Goal: Information Seeking & Learning: Understand process/instructions

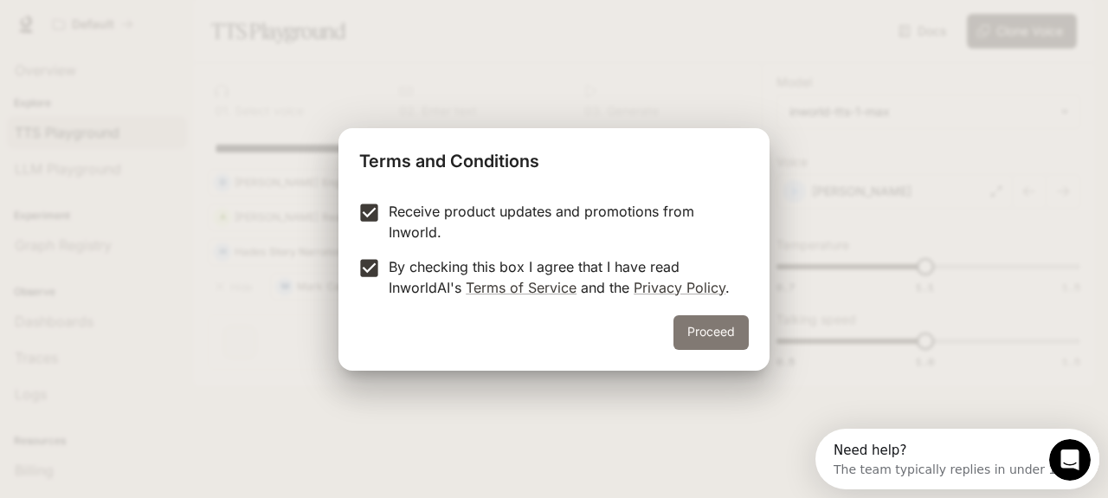
click at [723, 330] on button "Proceed" at bounding box center [710, 332] width 75 height 35
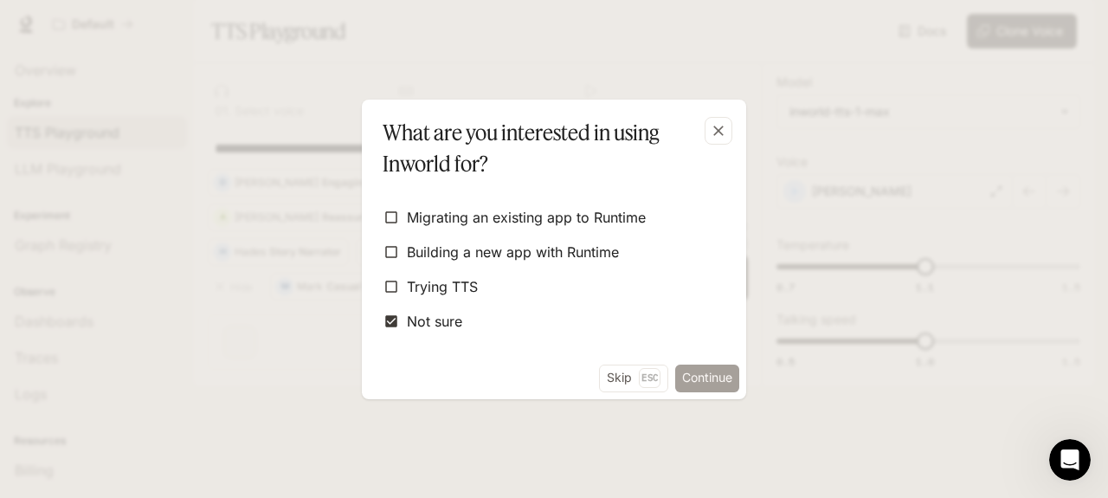
click at [699, 376] on button "Continue" at bounding box center [707, 378] width 64 height 28
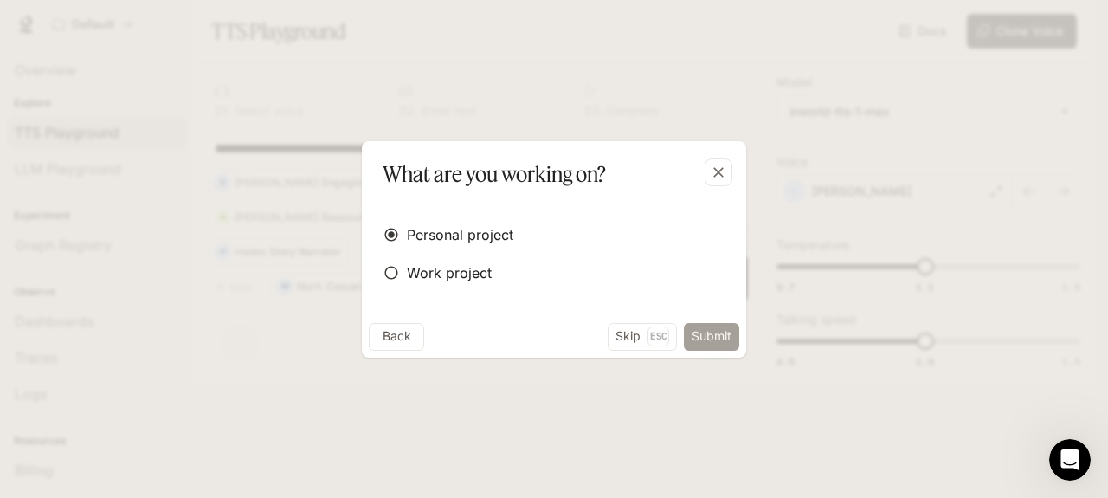
click at [706, 333] on button "Submit" at bounding box center [711, 337] width 55 height 28
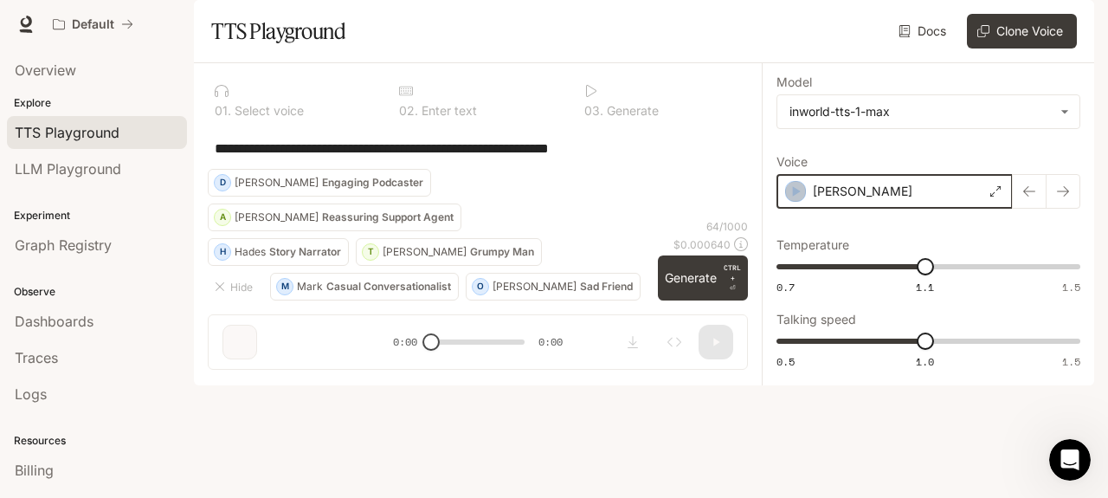
click at [793, 196] on icon "button" at bounding box center [797, 191] width 8 height 10
click at [1061, 198] on icon "button" at bounding box center [1063, 191] width 14 height 14
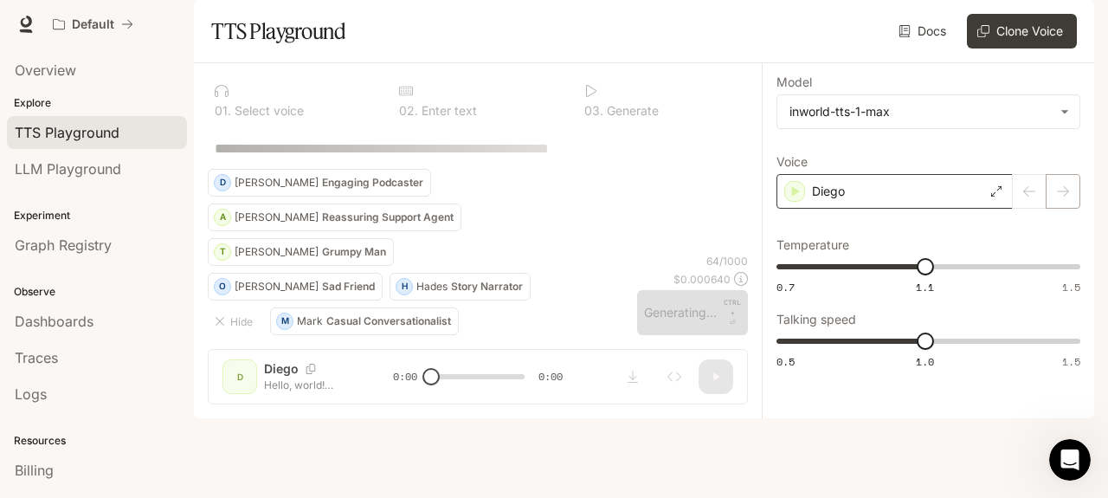
click at [1061, 209] on div at bounding box center [1045, 191] width 67 height 35
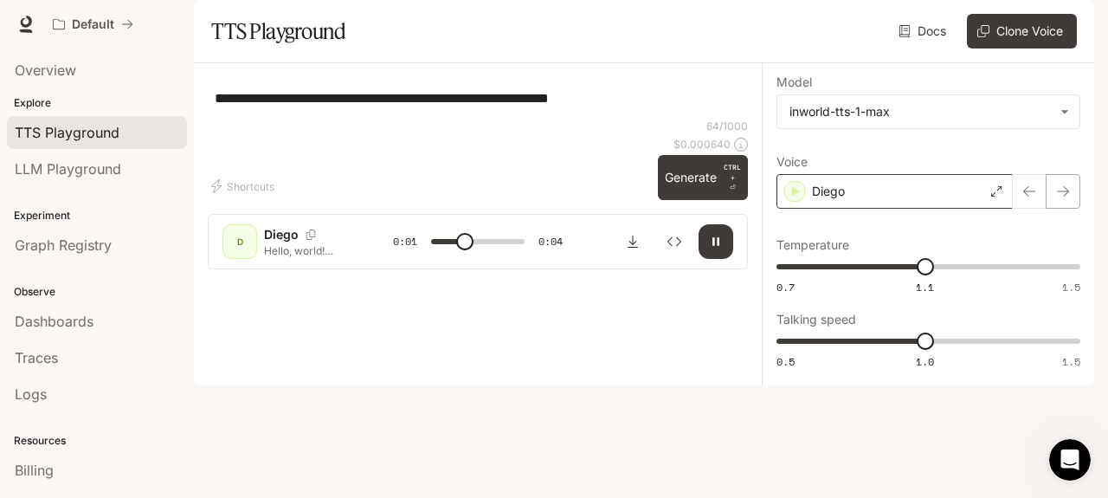
click at [1063, 198] on icon "button" at bounding box center [1063, 191] width 14 height 14
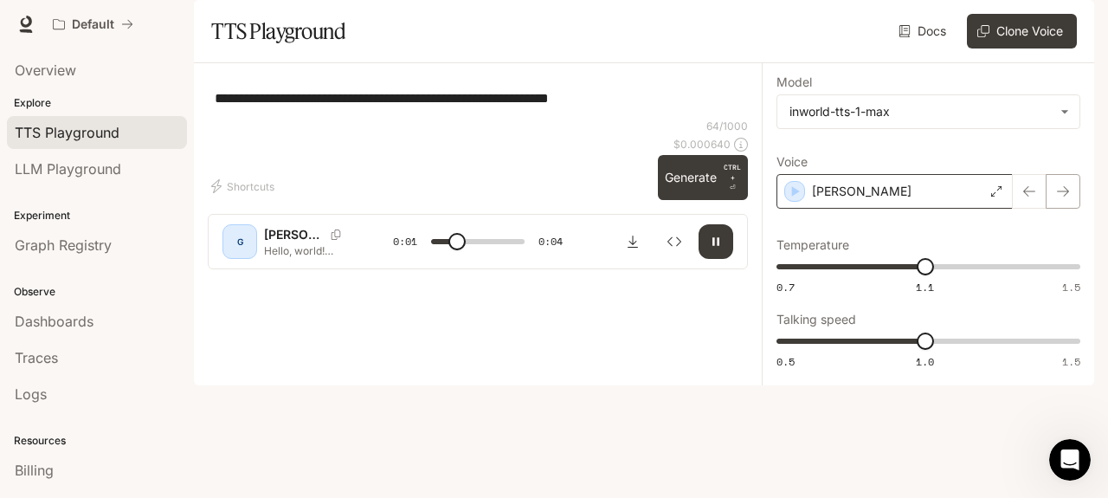
click at [1063, 198] on icon "button" at bounding box center [1063, 191] width 14 height 14
click at [1031, 198] on icon "button" at bounding box center [1029, 191] width 14 height 14
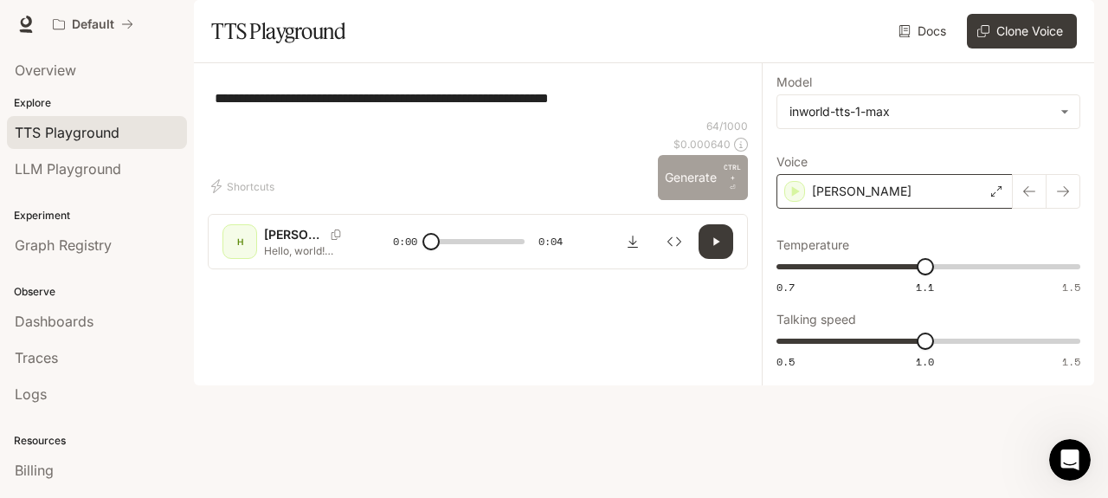
click at [697, 200] on button "Generate CTRL + ⏎" at bounding box center [703, 177] width 90 height 45
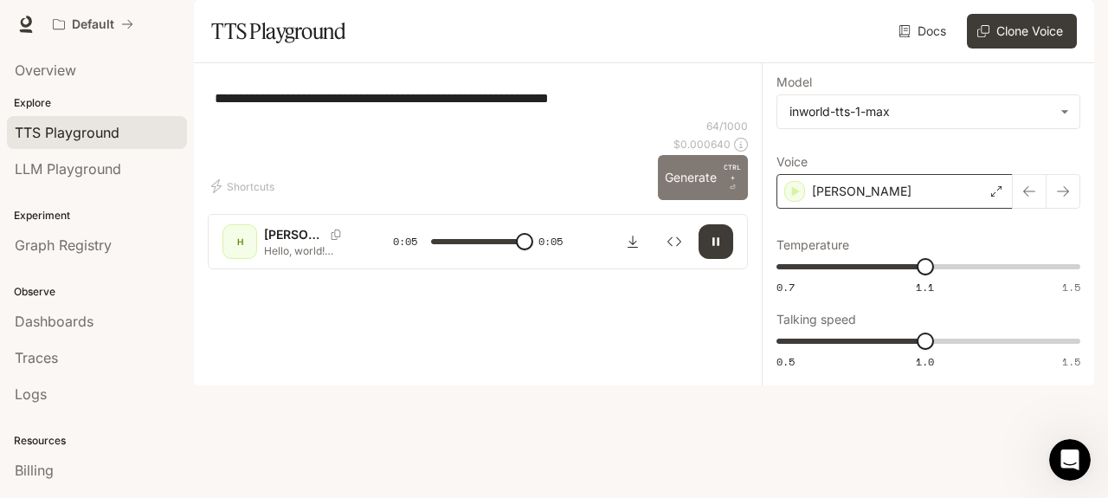
type input "*"
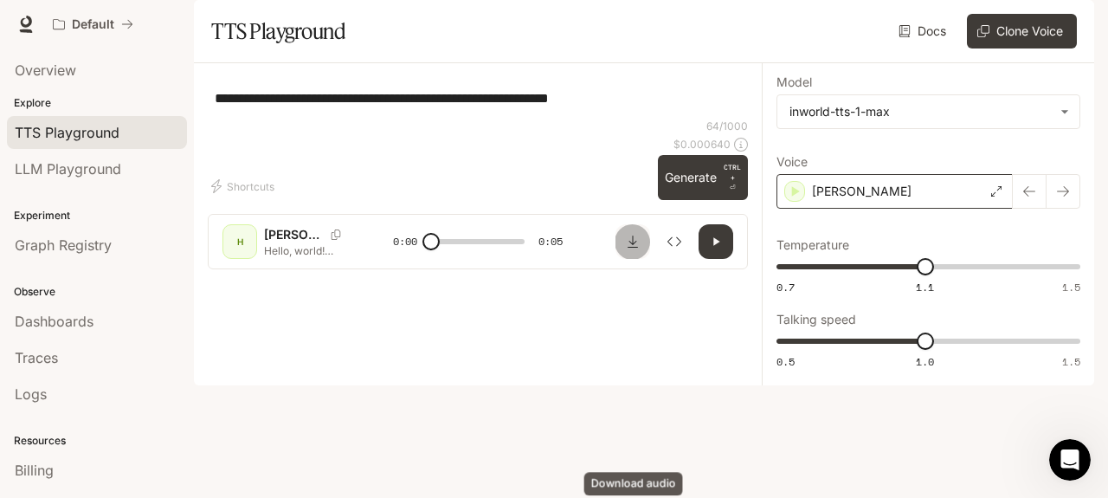
click at [630, 248] on icon "Download audio" at bounding box center [633, 241] width 14 height 14
click at [1067, 22] on icon "button" at bounding box center [1070, 24] width 14 height 14
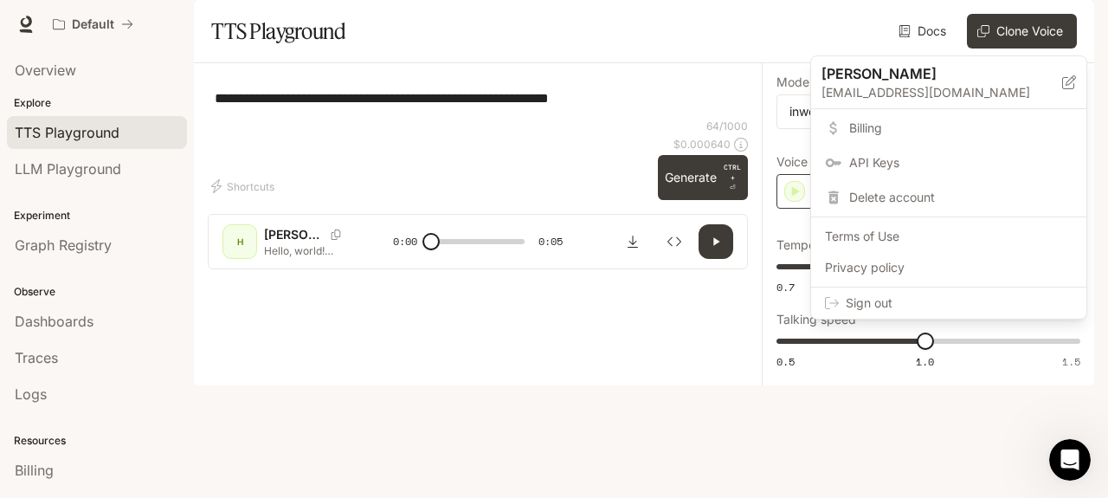
click at [684, 93] on div at bounding box center [554, 249] width 1108 height 498
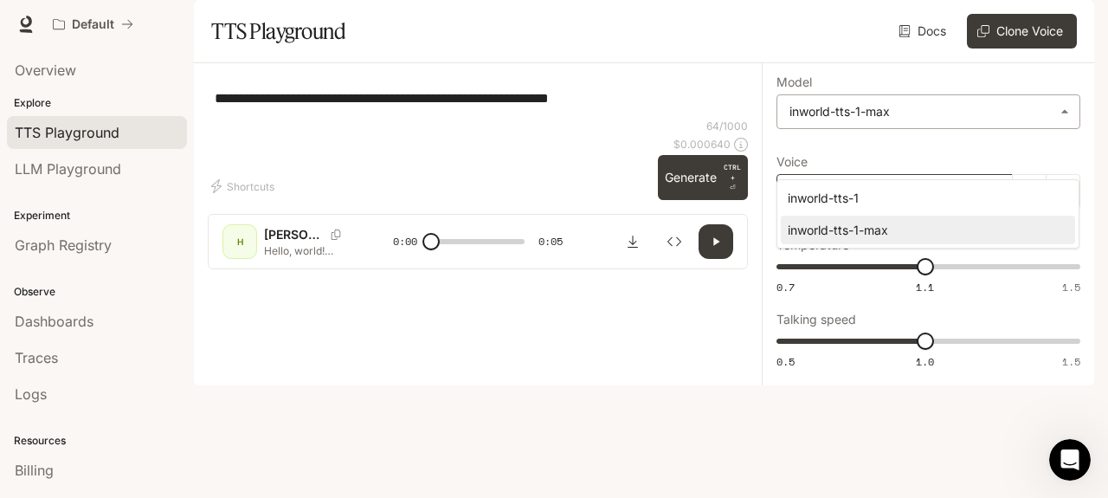
click at [1068, 157] on body "**********" at bounding box center [554, 249] width 1108 height 498
click at [1068, 157] on div at bounding box center [554, 249] width 1108 height 498
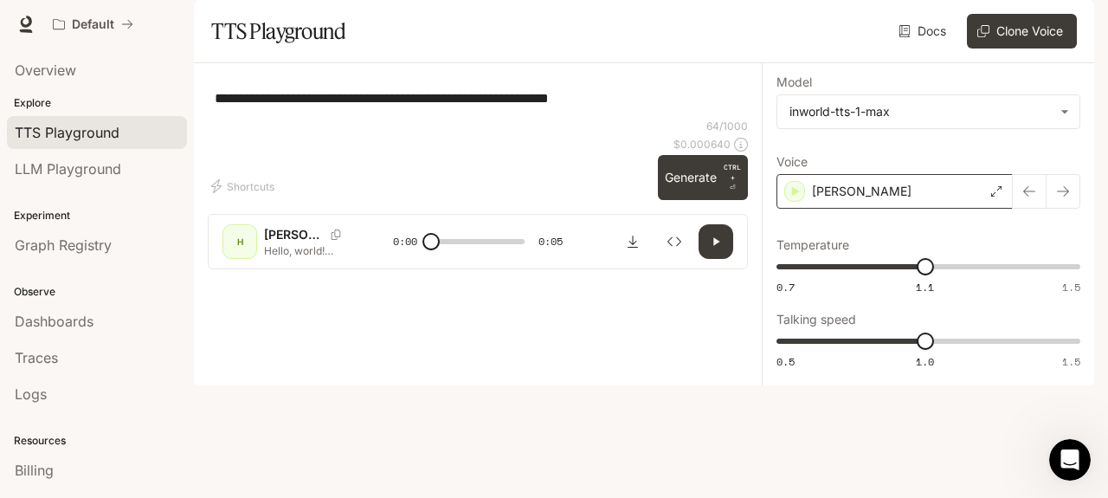
click at [286, 277] on div at bounding box center [477, 225] width 415 height 104
click at [258, 200] on button "Shortcuts" at bounding box center [245, 186] width 74 height 28
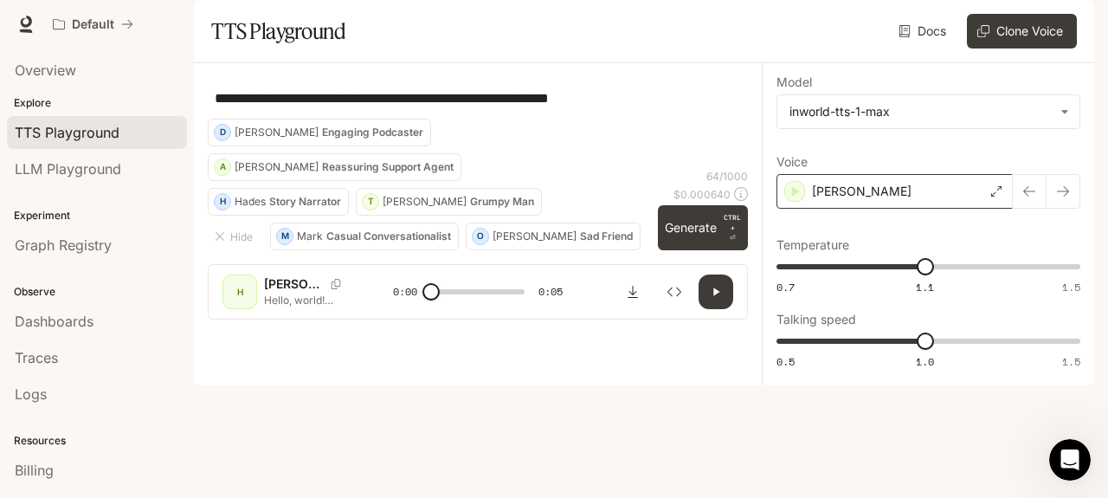
click at [284, 119] on div "**********" at bounding box center [478, 98] width 540 height 42
click at [386, 119] on div "**********" at bounding box center [478, 98] width 540 height 42
click at [219, 243] on icon "button" at bounding box center [220, 236] width 14 height 14
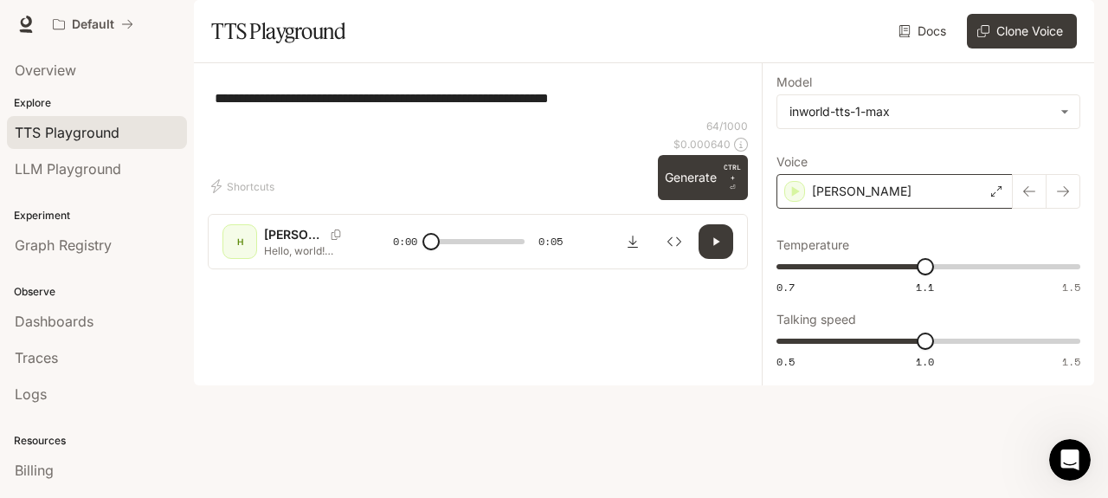
click at [299, 119] on div "**********" at bounding box center [478, 98] width 540 height 42
click at [557, 119] on div "**********" at bounding box center [478, 98] width 540 height 42
click at [446, 48] on div "Docs Voices Clone Voice" at bounding box center [714, 31] width 724 height 35
click at [292, 119] on div "**********" at bounding box center [478, 98] width 540 height 42
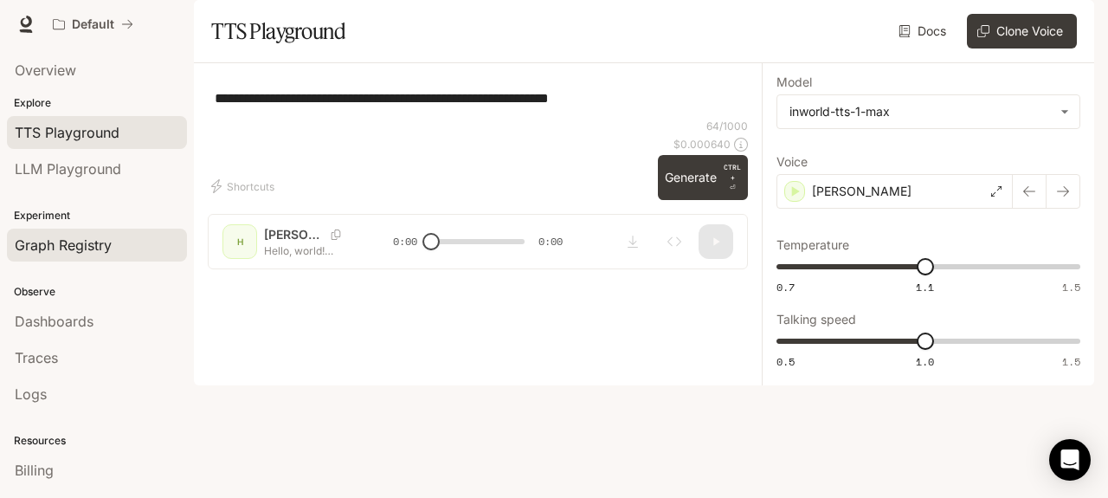
click at [99, 245] on span "Graph Registry" at bounding box center [63, 244] width 97 height 21
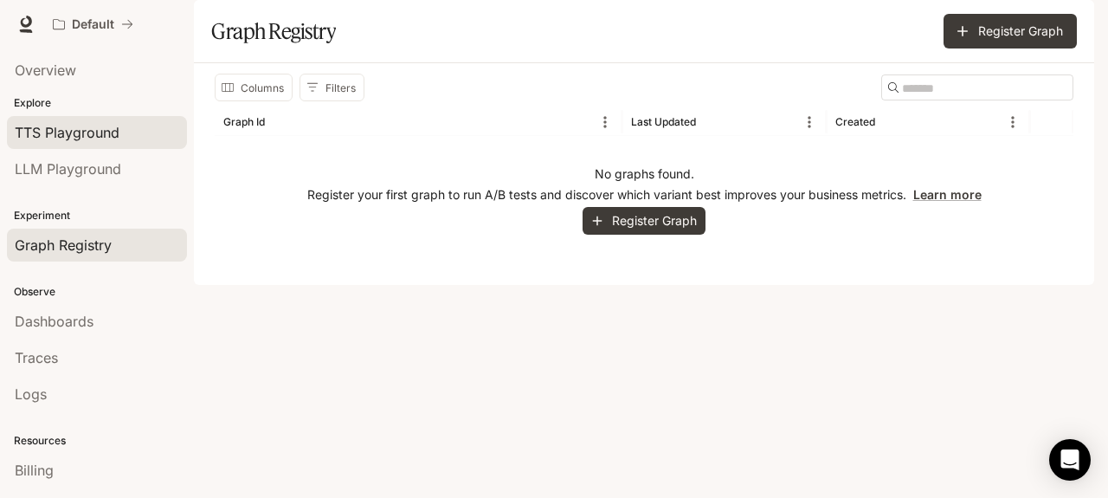
click at [99, 132] on span "TTS Playground" at bounding box center [67, 132] width 105 height 21
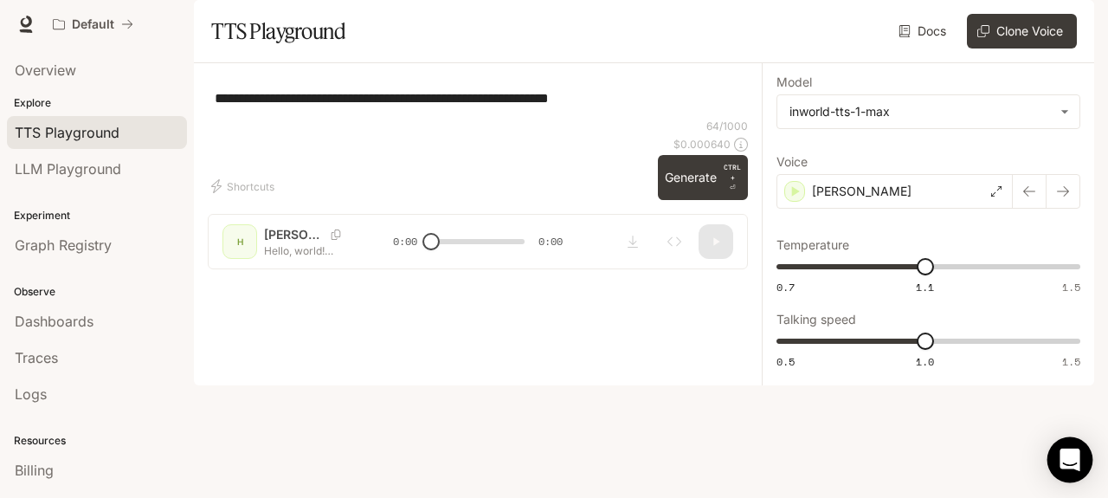
click at [1075, 460] on icon "Open Intercom Messenger" at bounding box center [1069, 459] width 20 height 22
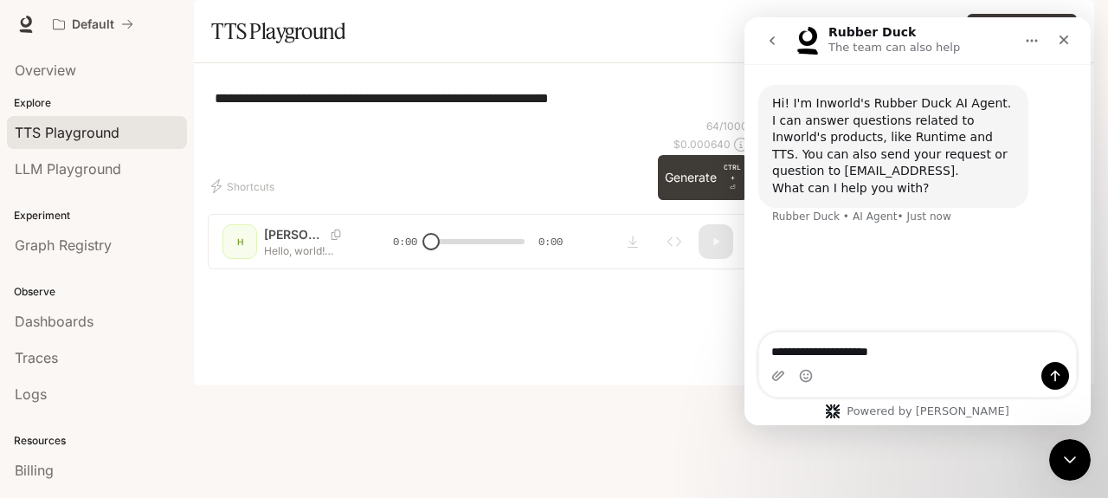
type textarea "**********"
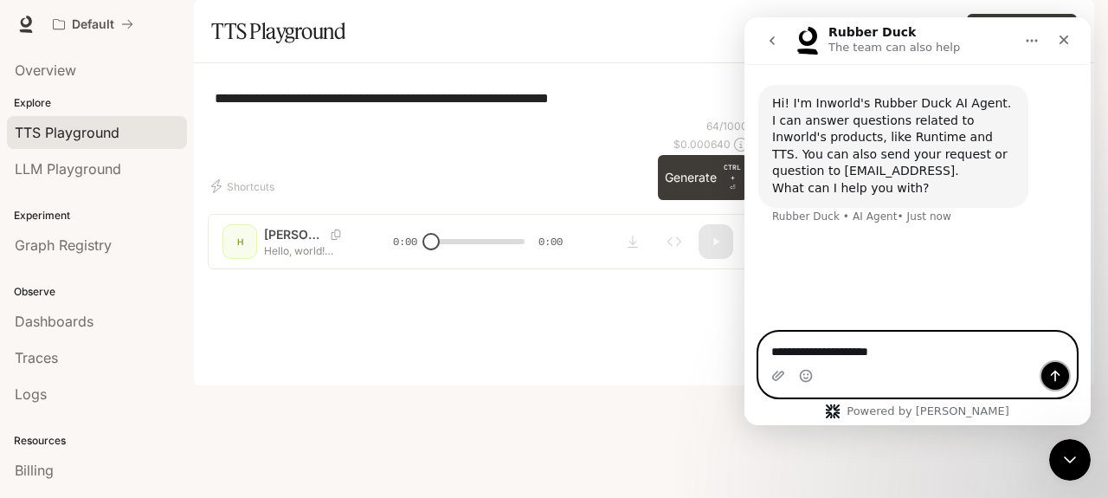
click at [1056, 378] on icon "Send a message…" at bounding box center [1055, 376] width 14 height 14
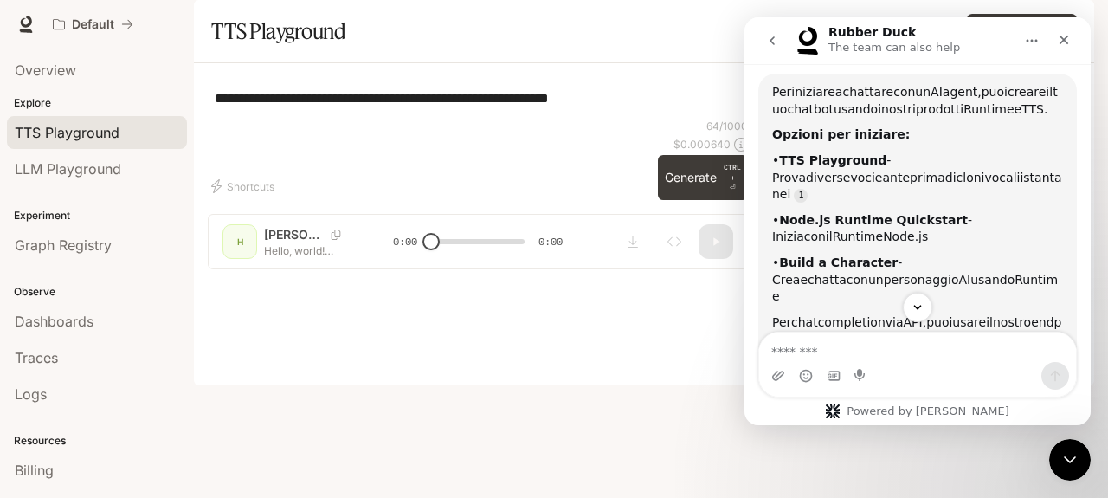
scroll to position [3, 0]
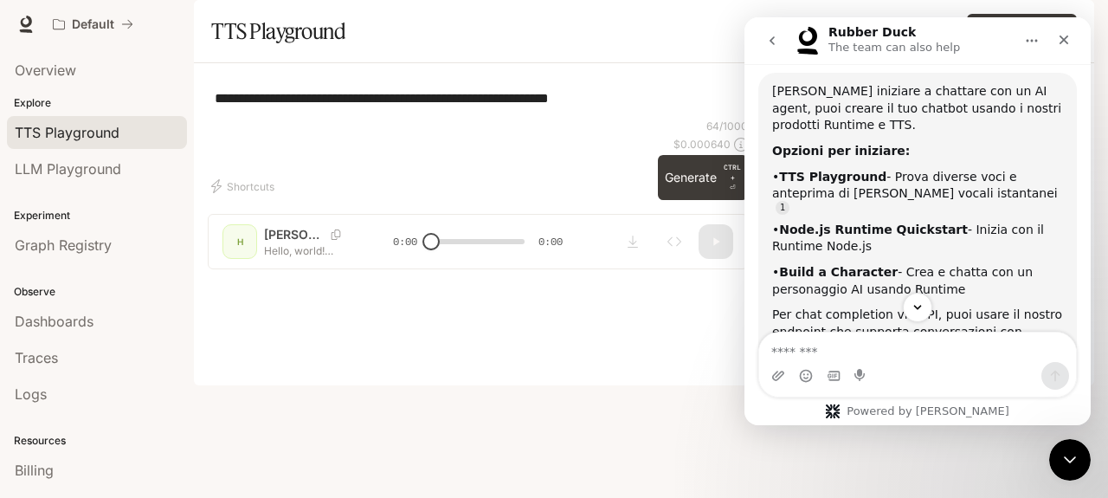
click at [687, 119] on div "**********" at bounding box center [478, 98] width 540 height 42
click at [1062, 41] on icon "Close" at bounding box center [1064, 40] width 10 height 10
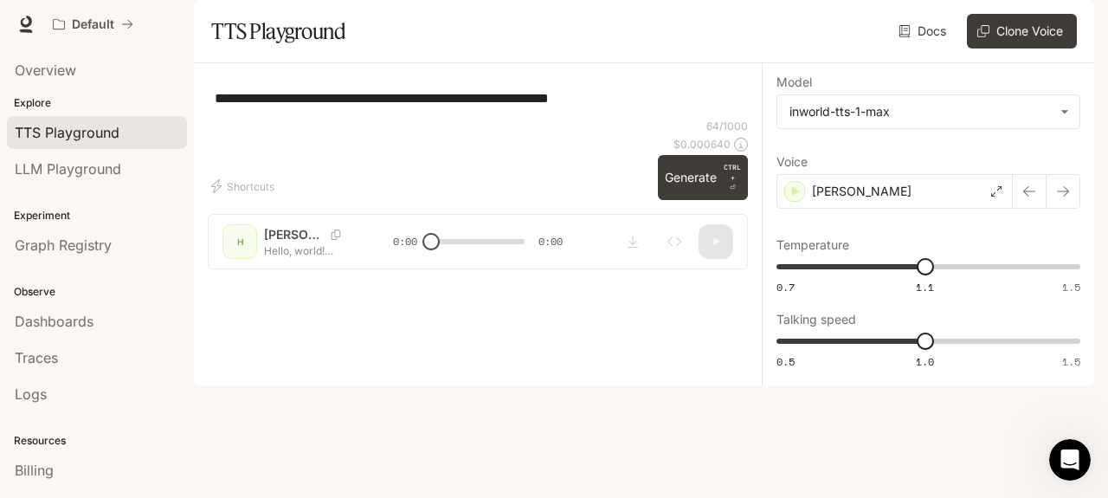
scroll to position [342, 0]
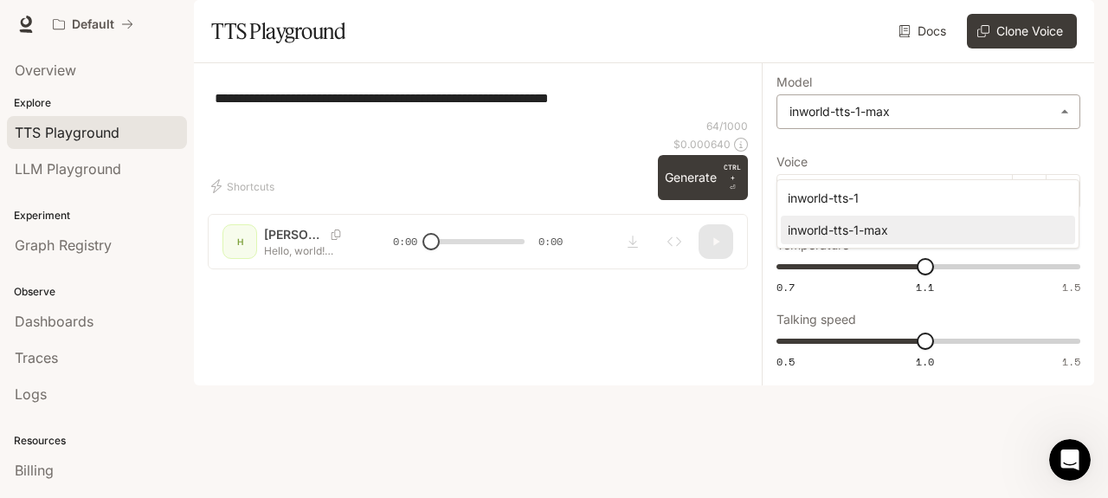
click at [1066, 157] on body "**********" at bounding box center [554, 249] width 1108 height 498
click at [1066, 157] on div at bounding box center [554, 249] width 1108 height 498
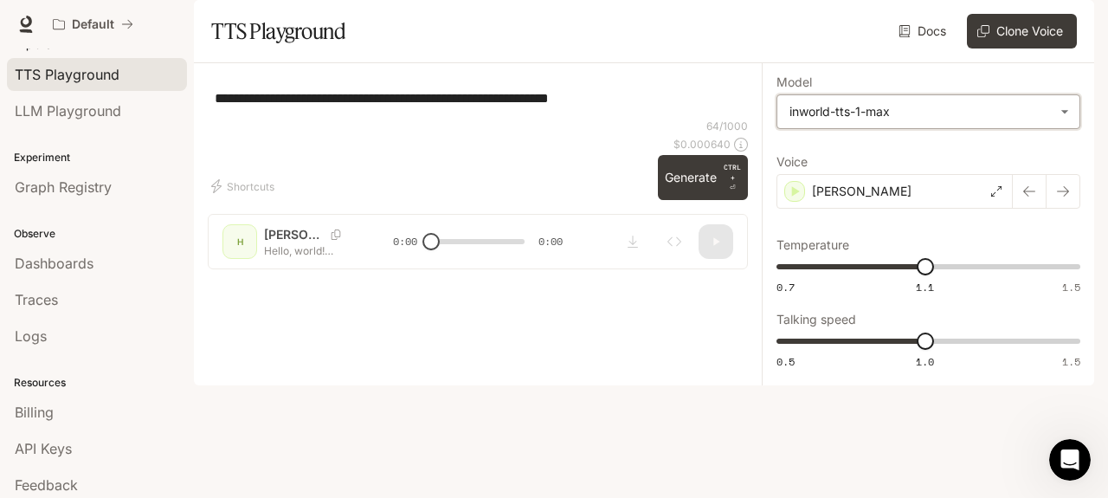
scroll to position [0, 0]
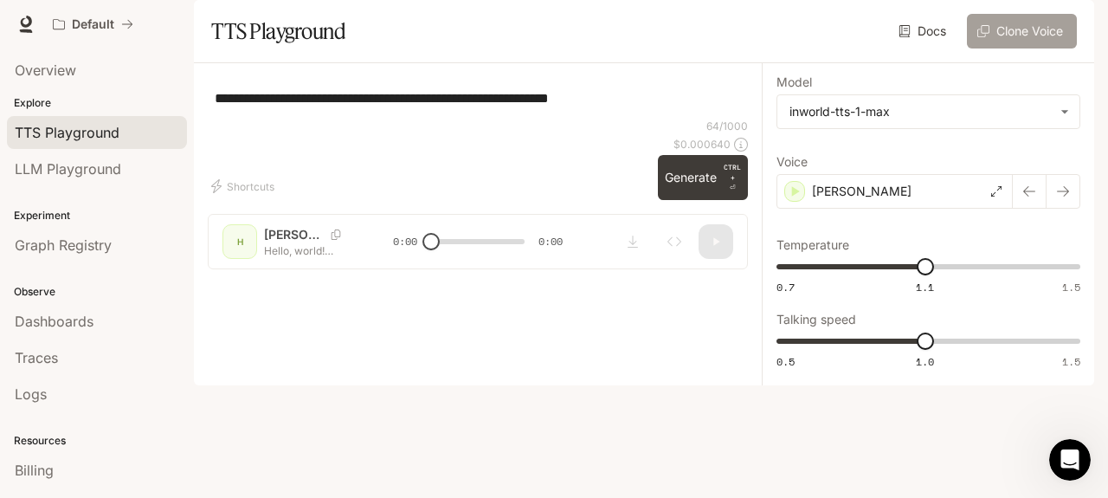
click at [996, 48] on button "Clone Voice" at bounding box center [1021, 31] width 110 height 35
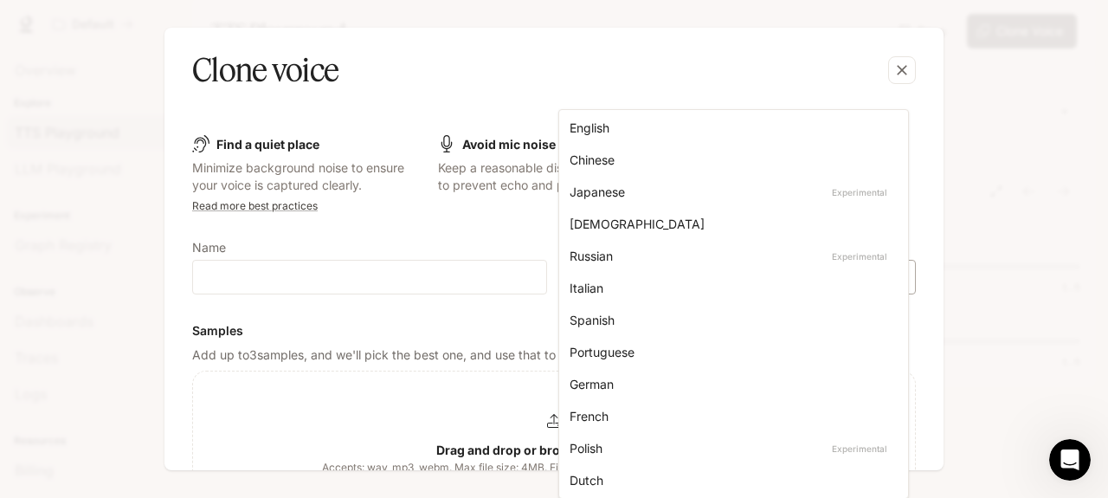
click at [892, 273] on body "**********" at bounding box center [554, 249] width 1108 height 498
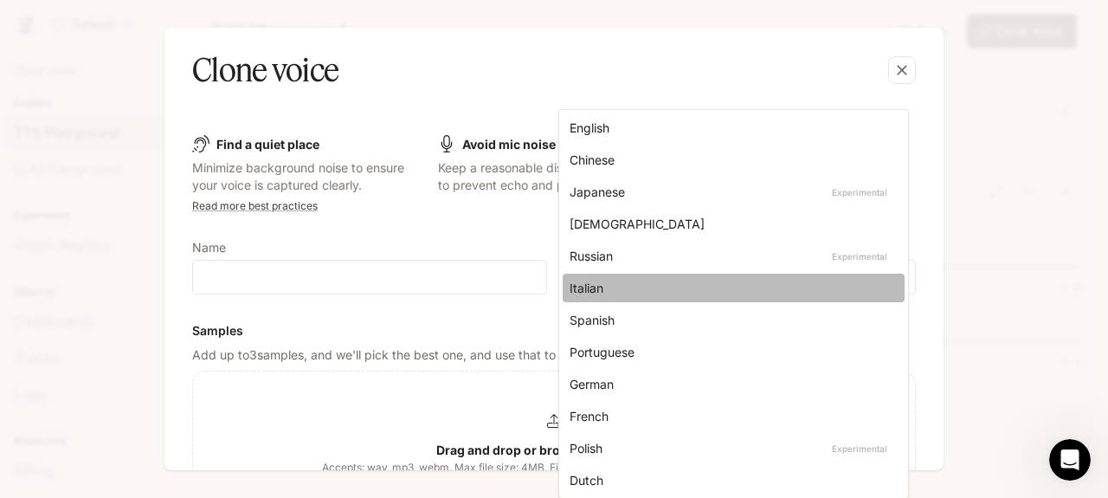
click at [719, 288] on div "Italian" at bounding box center [729, 288] width 321 height 18
type input "*****"
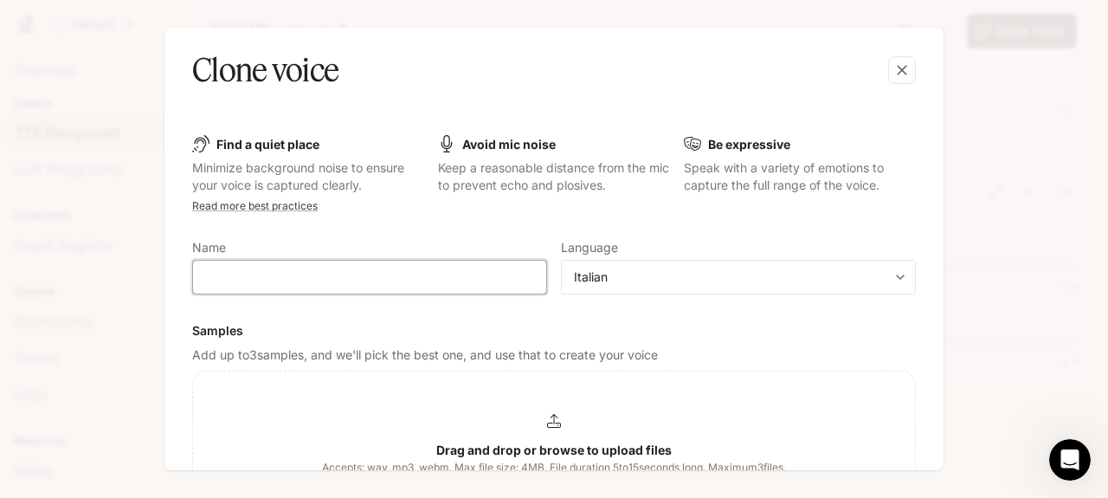
click at [247, 279] on input "text" at bounding box center [369, 276] width 353 height 17
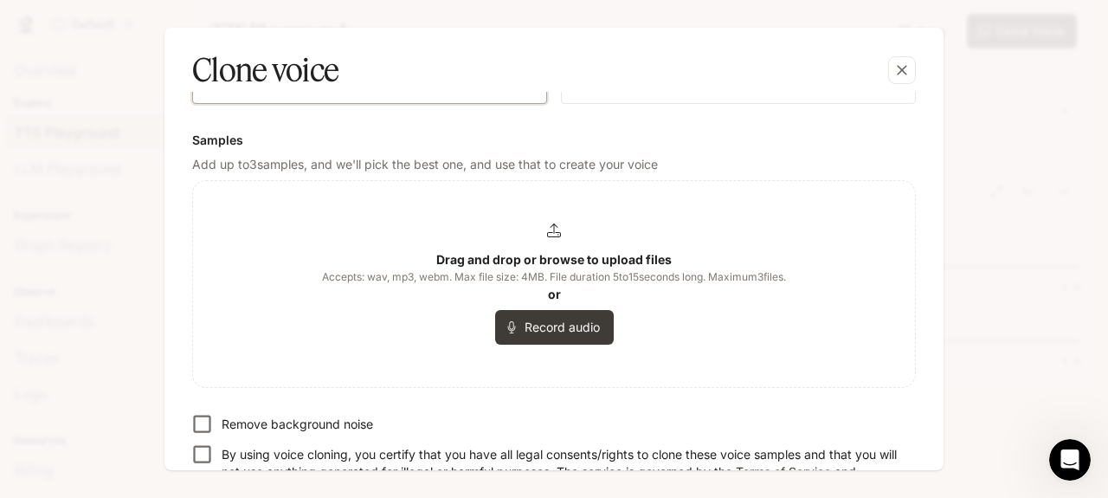
scroll to position [196, 0]
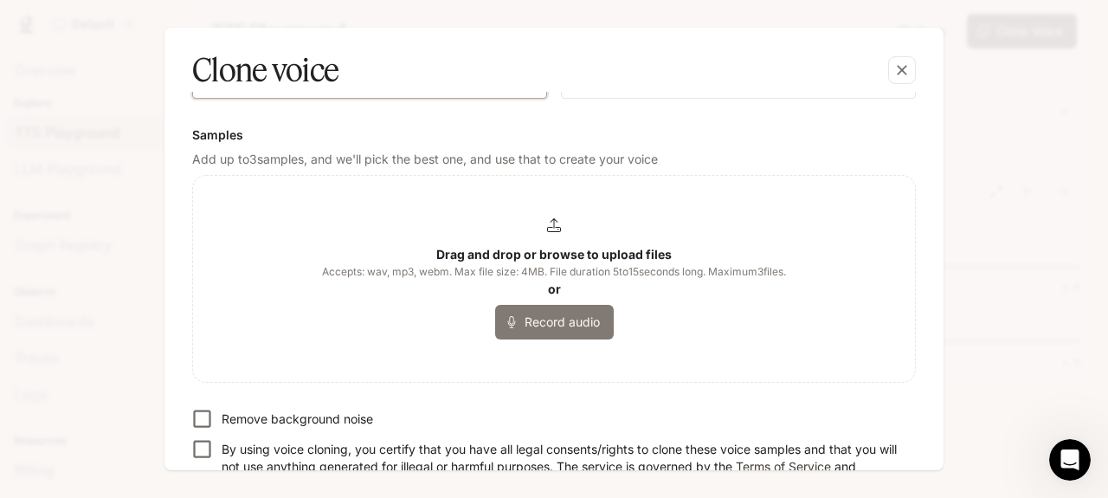
type input "*****"
click at [563, 324] on button "Record audio" at bounding box center [554, 322] width 119 height 35
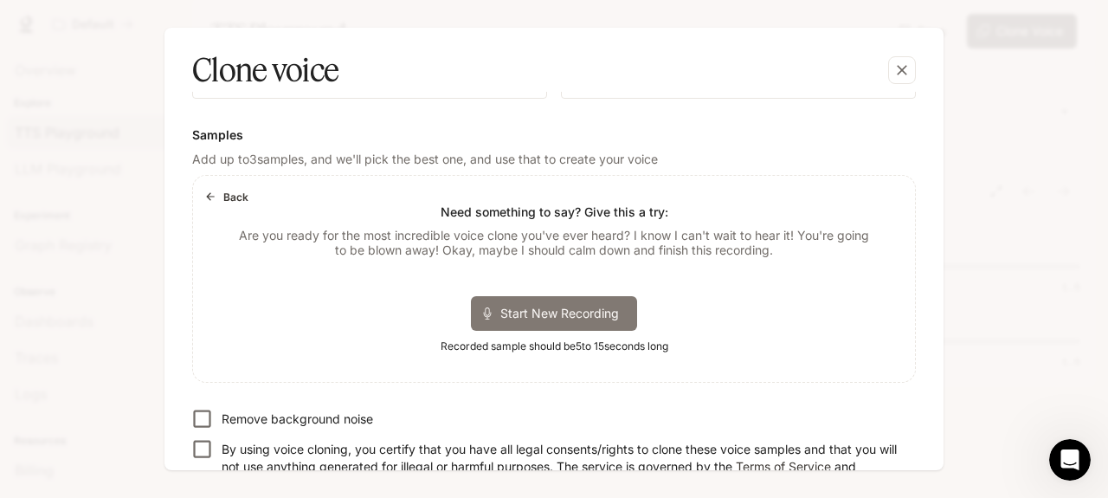
click at [557, 311] on span "Start New Recording" at bounding box center [565, 313] width 130 height 18
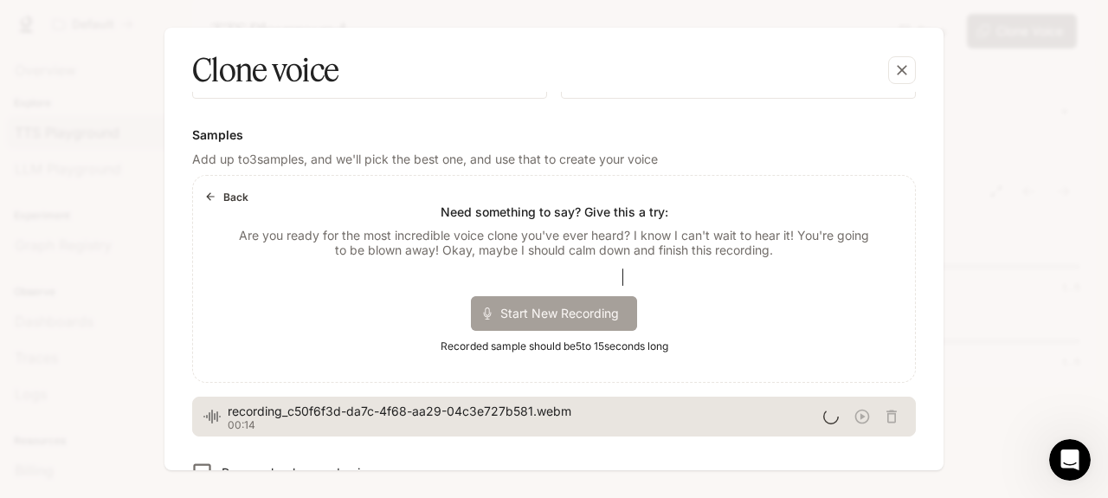
click at [553, 311] on span "Start New Recording" at bounding box center [565, 313] width 130 height 18
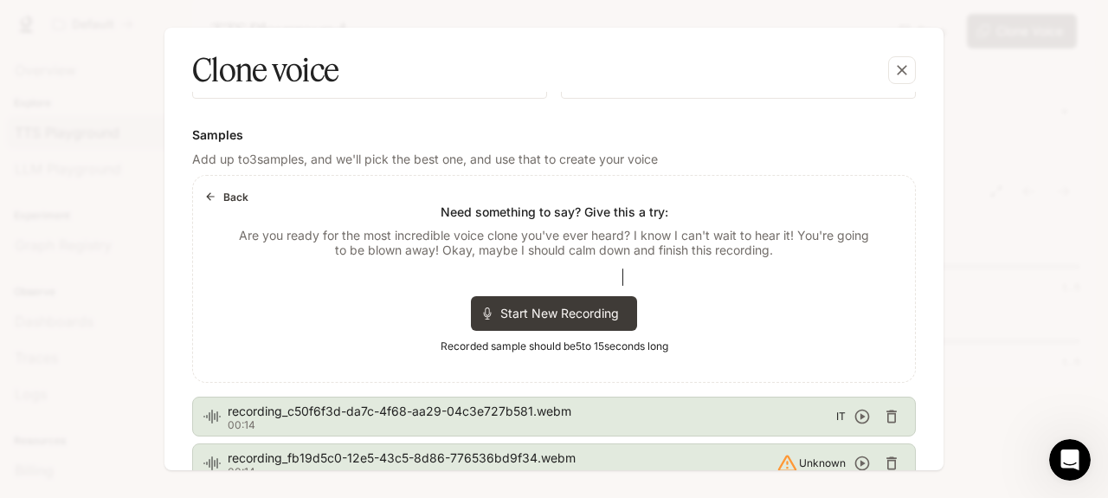
click at [767, 348] on div "Back Need something to say? Give this a try: Are you ready for the most incredi…" at bounding box center [554, 279] width 722 height 206
click at [856, 411] on icon "button" at bounding box center [861, 416] width 17 height 17
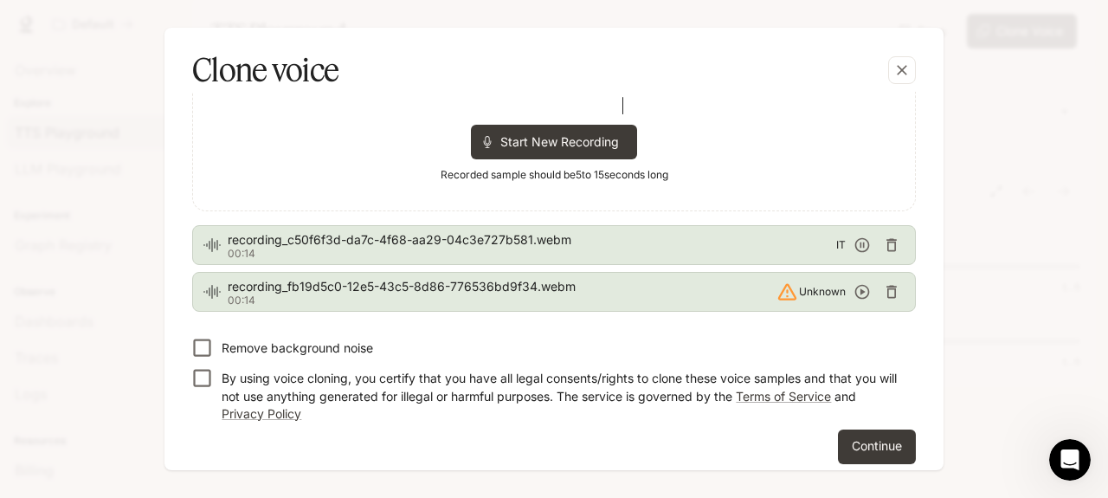
scroll to position [369, 0]
click at [857, 289] on icon "button" at bounding box center [862, 290] width 15 height 15
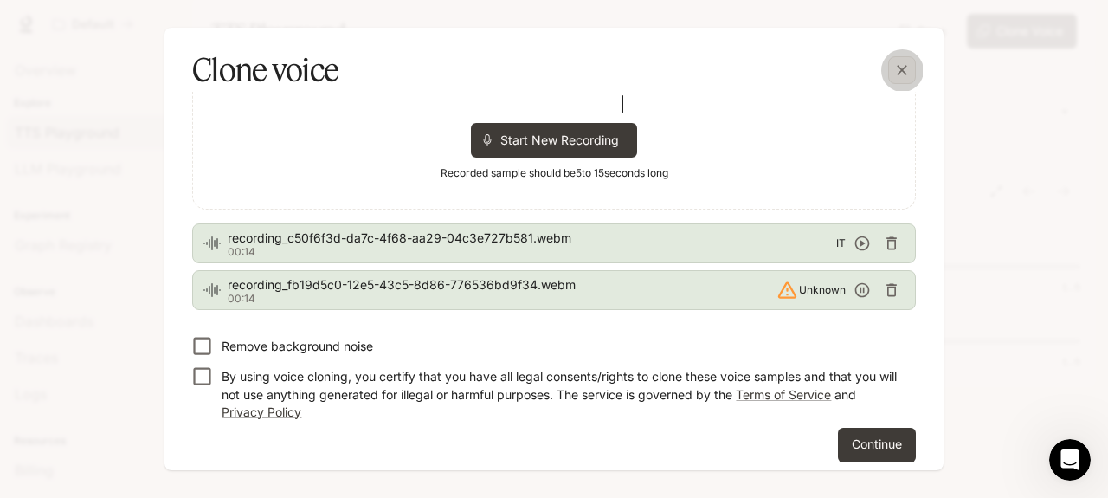
click at [901, 71] on icon "button" at bounding box center [901, 70] width 10 height 10
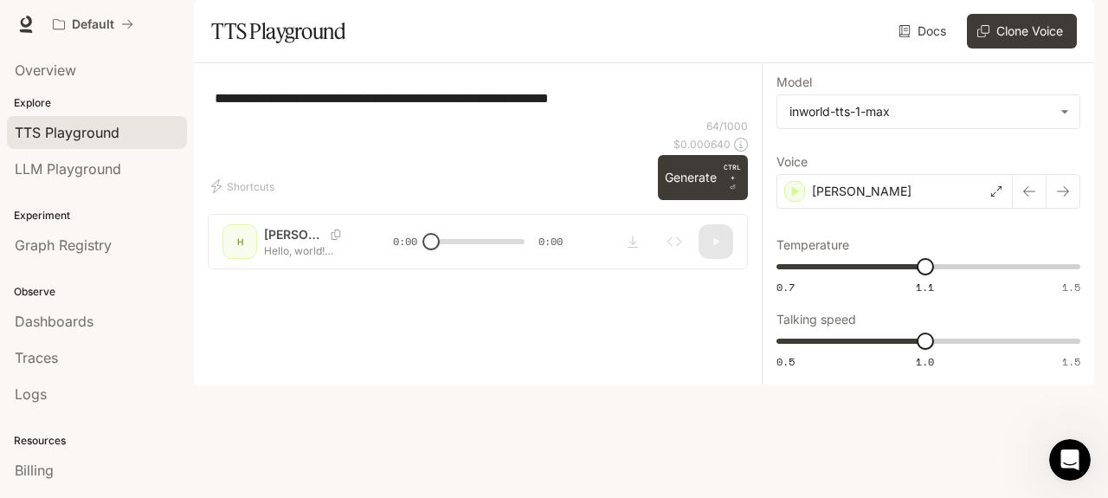
click at [292, 283] on div "**********" at bounding box center [478, 173] width 568 height 220
click at [431, 119] on div "**********" at bounding box center [478, 98] width 540 height 42
click at [82, 241] on span "Graph Registry" at bounding box center [63, 244] width 97 height 21
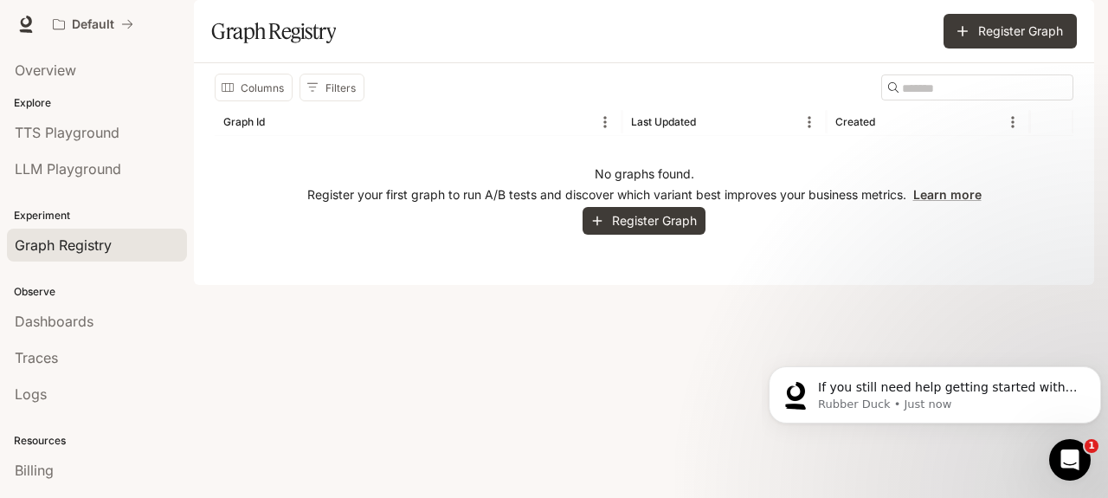
scroll to position [449, 0]
click at [869, 391] on span "If you still need help getting started with chatting or building your AI charac…" at bounding box center [948, 421] width 260 height 83
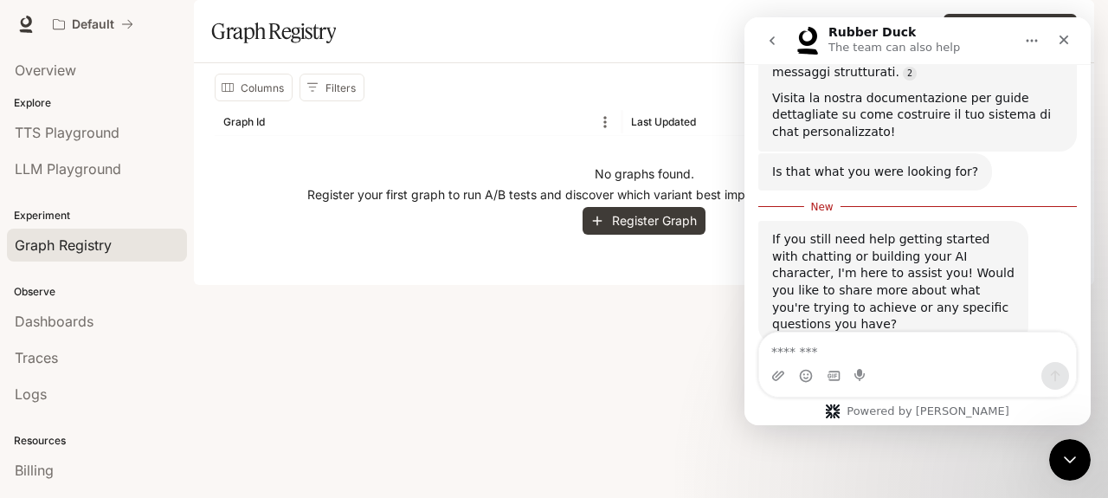
scroll to position [478, 0]
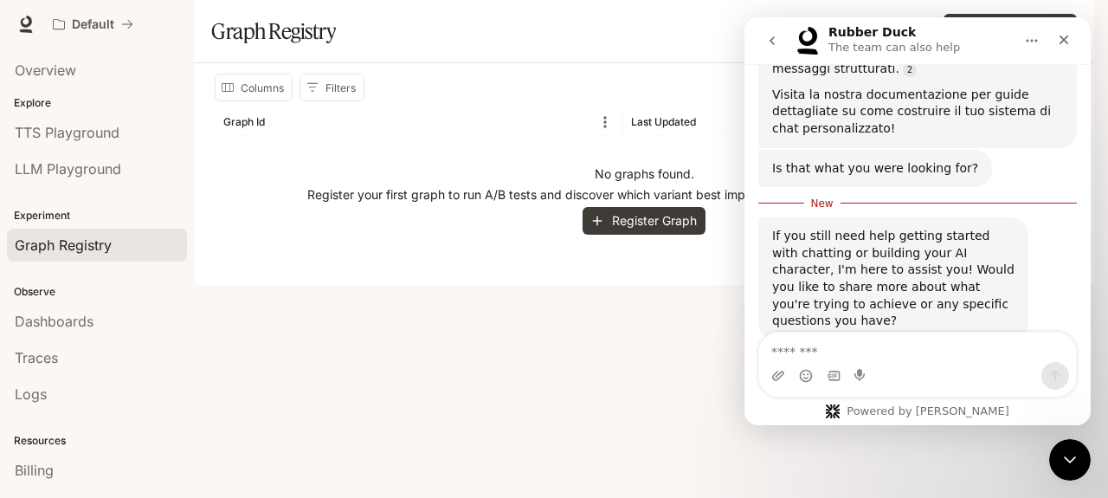
click at [808, 350] on textarea "Message…" at bounding box center [917, 346] width 317 height 29
type textarea "**********"
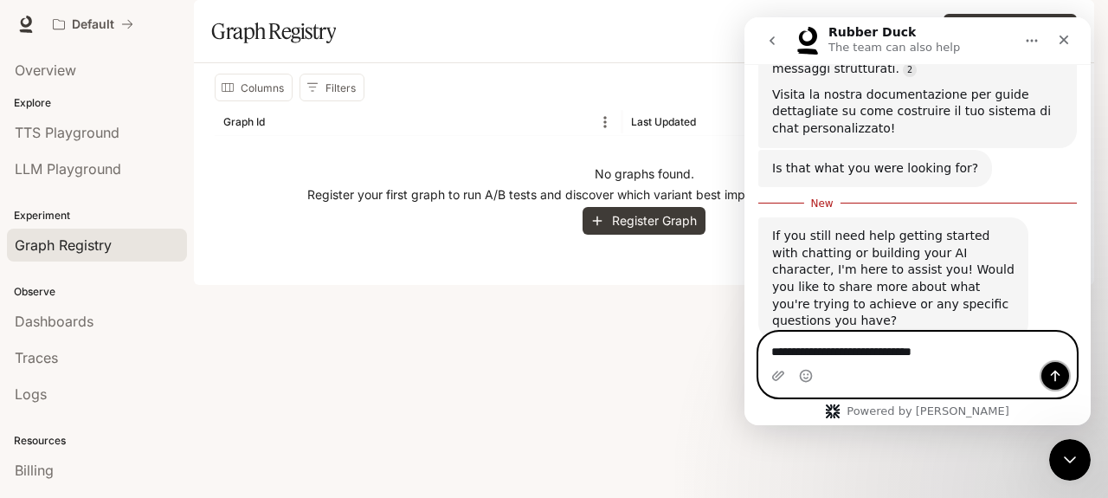
click at [1056, 376] on icon "Send a message…" at bounding box center [1055, 375] width 10 height 11
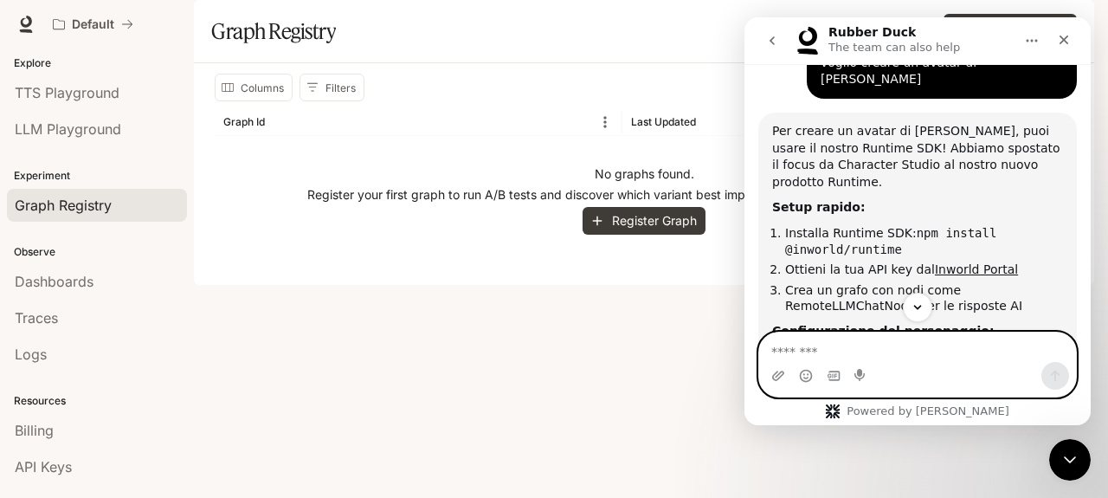
scroll to position [0, 0]
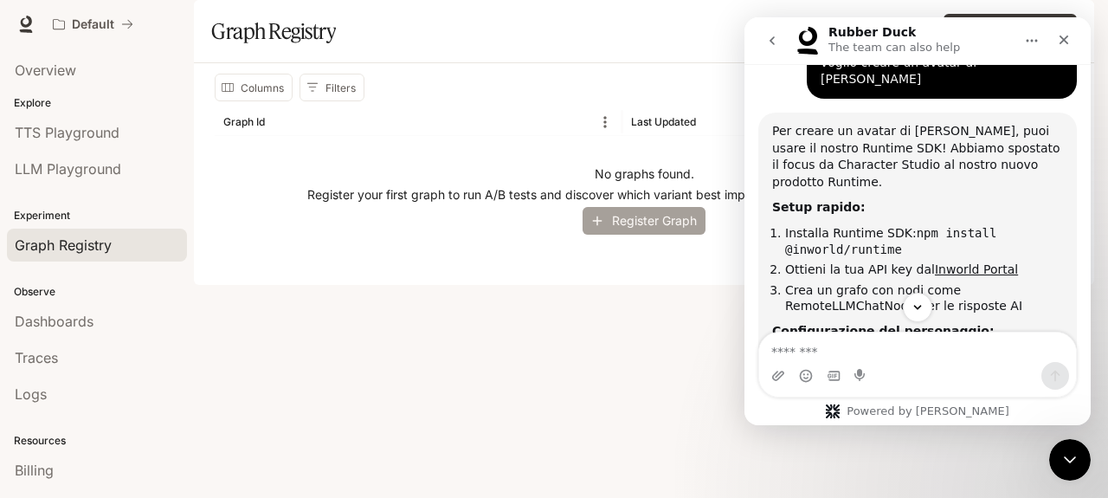
click at [632, 235] on button "Register Graph" at bounding box center [643, 221] width 123 height 29
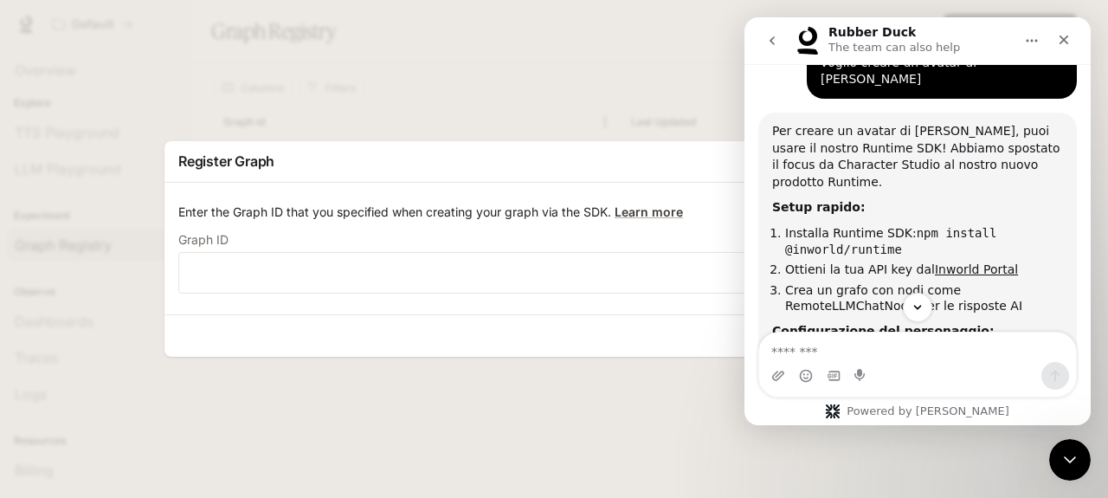
click at [684, 94] on div "Register Graph Enter the Graph ID that you specified when creating your graph v…" at bounding box center [554, 249] width 1108 height 498
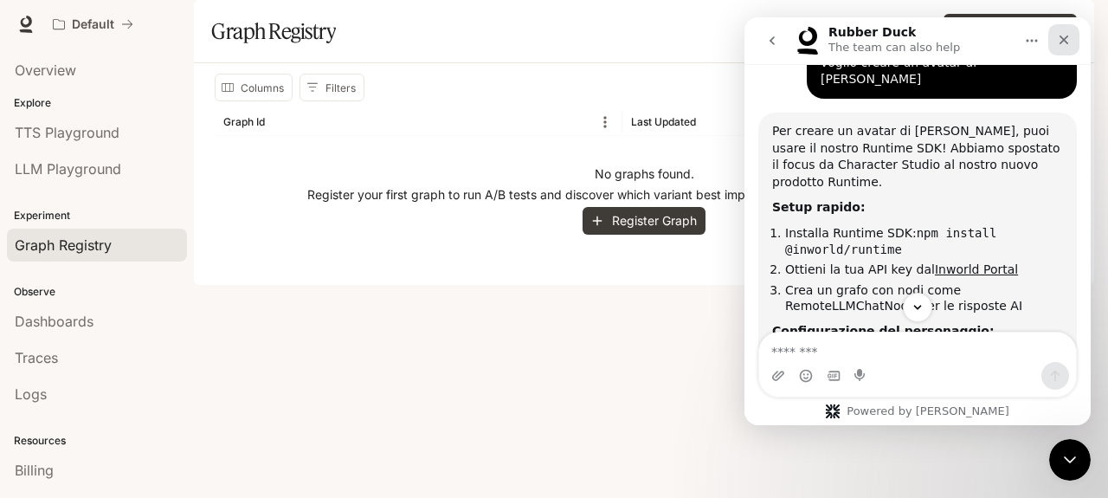
click at [1066, 34] on icon "Close" at bounding box center [1063, 40] width 14 height 14
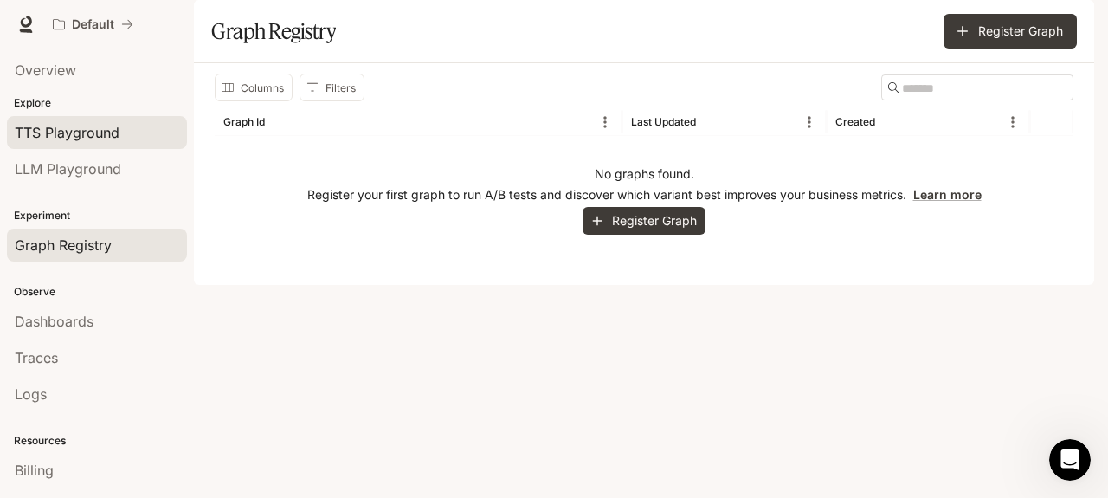
click at [90, 139] on span "TTS Playground" at bounding box center [67, 132] width 105 height 21
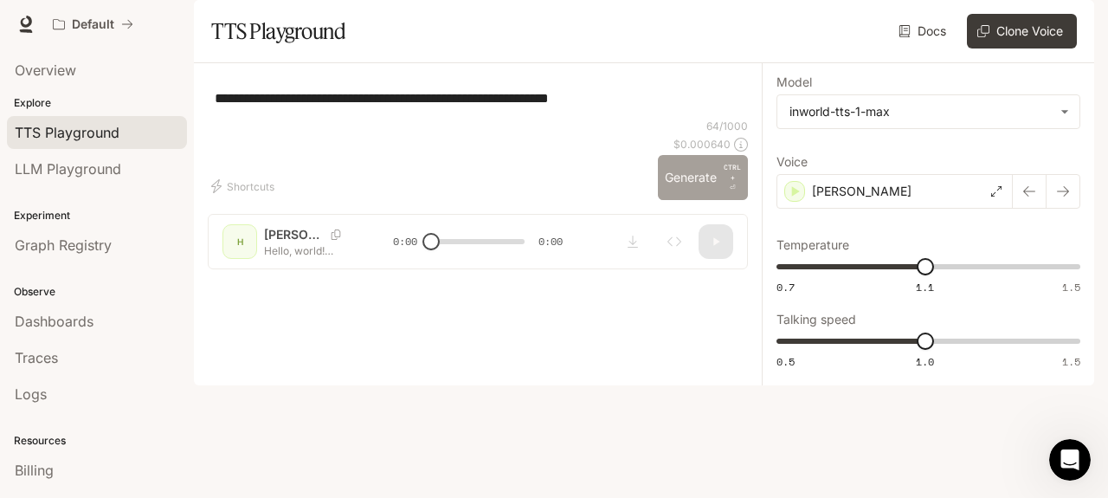
click at [696, 200] on button "Generate CTRL + ⏎" at bounding box center [703, 177] width 90 height 45
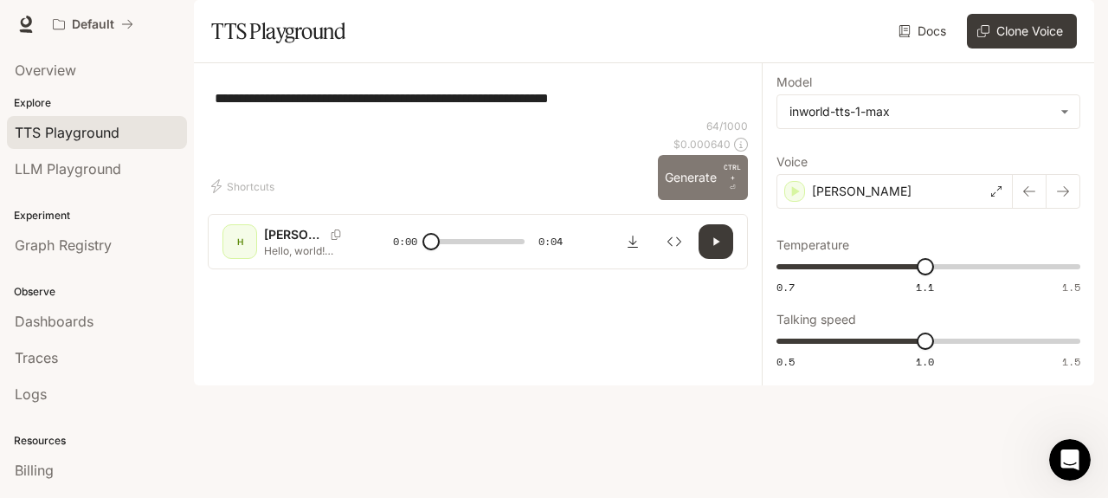
click at [696, 200] on button "Generate CTRL + ⏎" at bounding box center [703, 177] width 90 height 45
click at [239, 255] on div "H" at bounding box center [240, 242] width 28 height 28
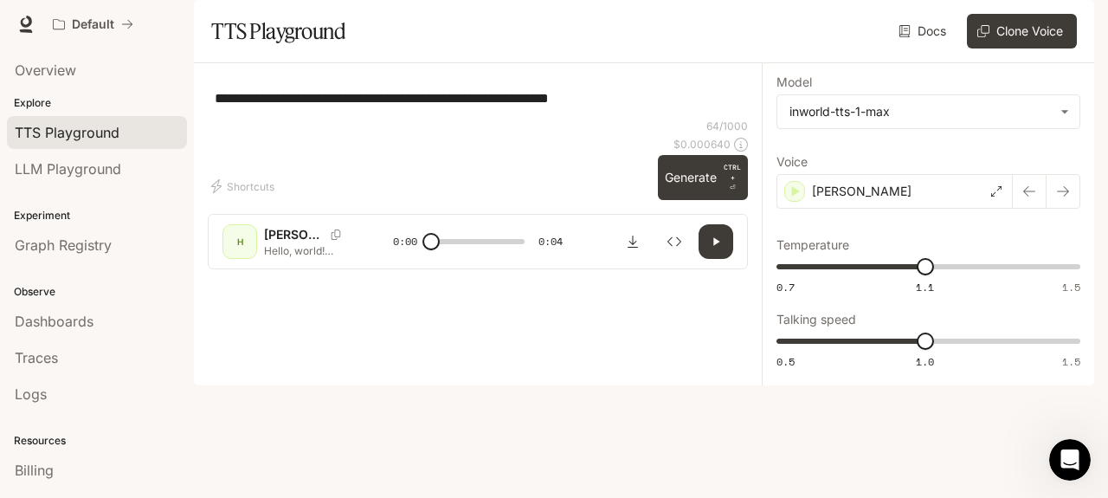
click at [291, 243] on p "[PERSON_NAME]" at bounding box center [294, 234] width 60 height 17
click at [296, 258] on p "Hello, world! What a wonderful day to be a text-to-speech model!" at bounding box center [307, 250] width 87 height 15
click at [710, 200] on button "Generate CTRL + ⏎" at bounding box center [703, 177] width 90 height 45
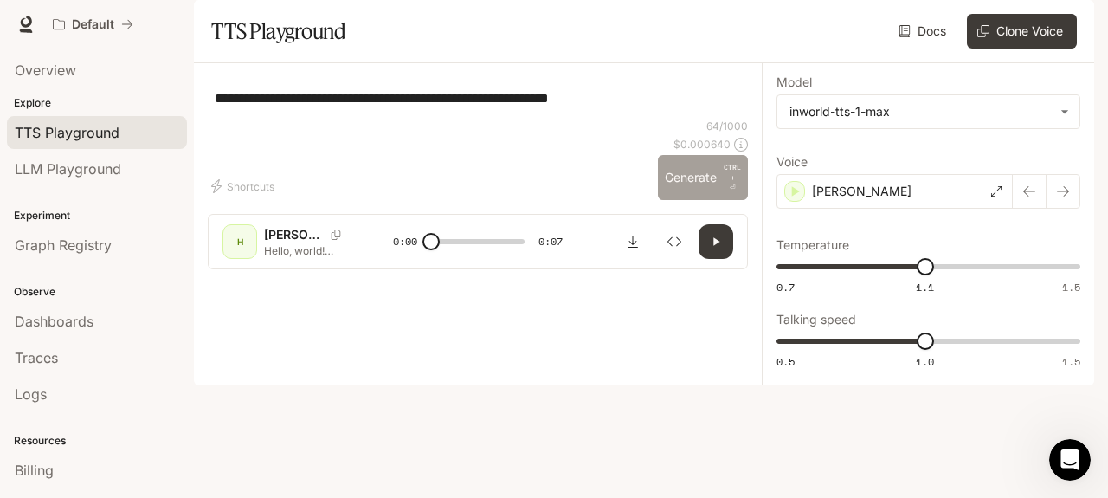
click at [697, 200] on button "Generate CTRL + ⏎" at bounding box center [703, 177] width 90 height 45
drag, startPoint x: 316, startPoint y: 436, endPoint x: 287, endPoint y: 342, distance: 98.5
click at [287, 277] on div at bounding box center [477, 225] width 415 height 104
click at [244, 255] on div "H" at bounding box center [240, 242] width 28 height 28
click at [289, 243] on p "[PERSON_NAME]" at bounding box center [294, 234] width 60 height 17
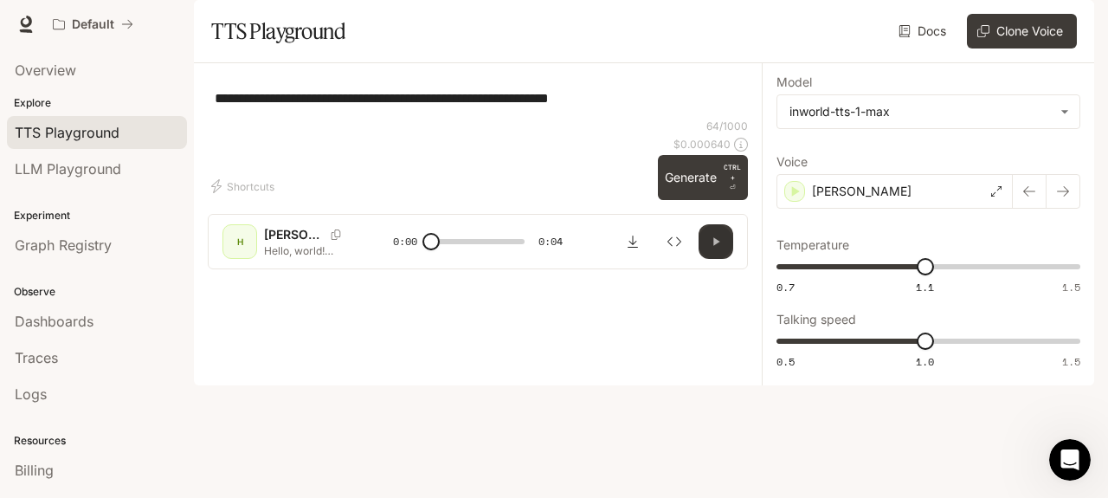
click at [720, 248] on icon "button" at bounding box center [716, 241] width 14 height 14
type input "*"
click at [25, 24] on icon at bounding box center [25, 24] width 17 height 17
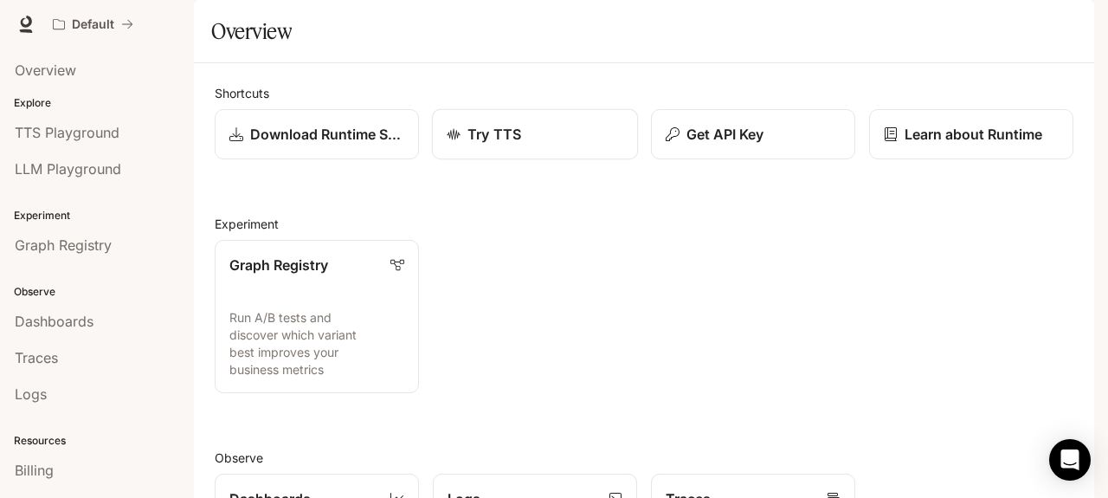
click at [488, 144] on p "Try TTS" at bounding box center [494, 134] width 54 height 21
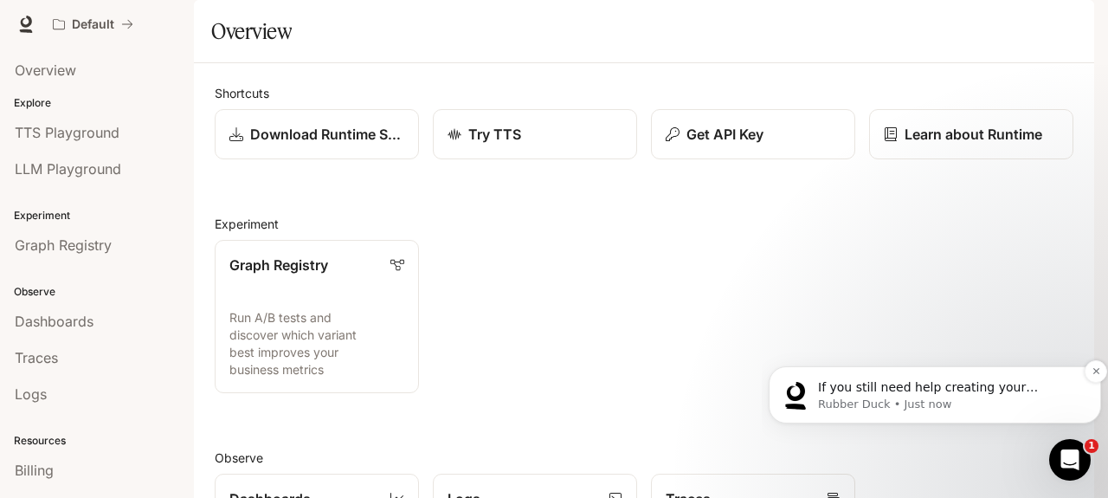
click at [883, 397] on p "Rubber Duck • Just now" at bounding box center [948, 404] width 261 height 16
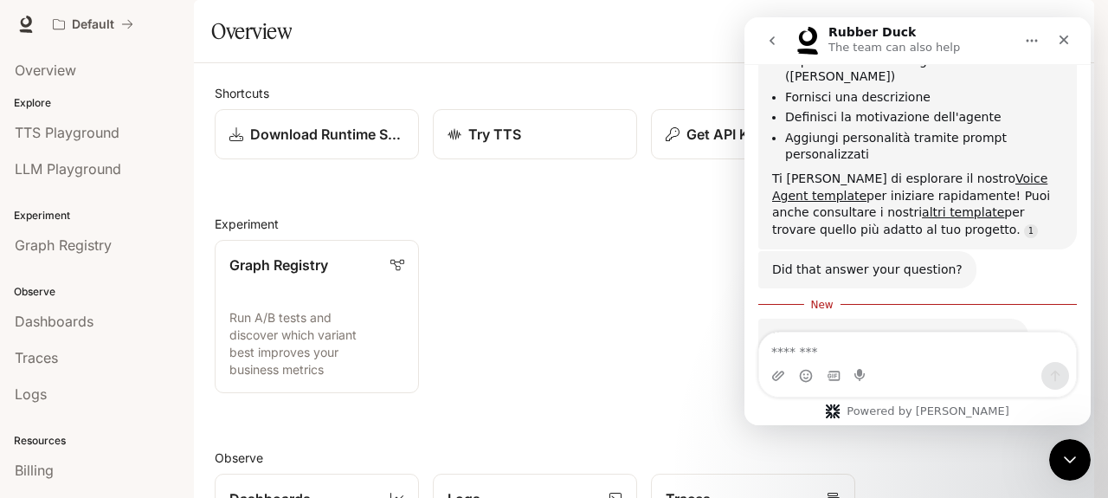
scroll to position [1090, 0]
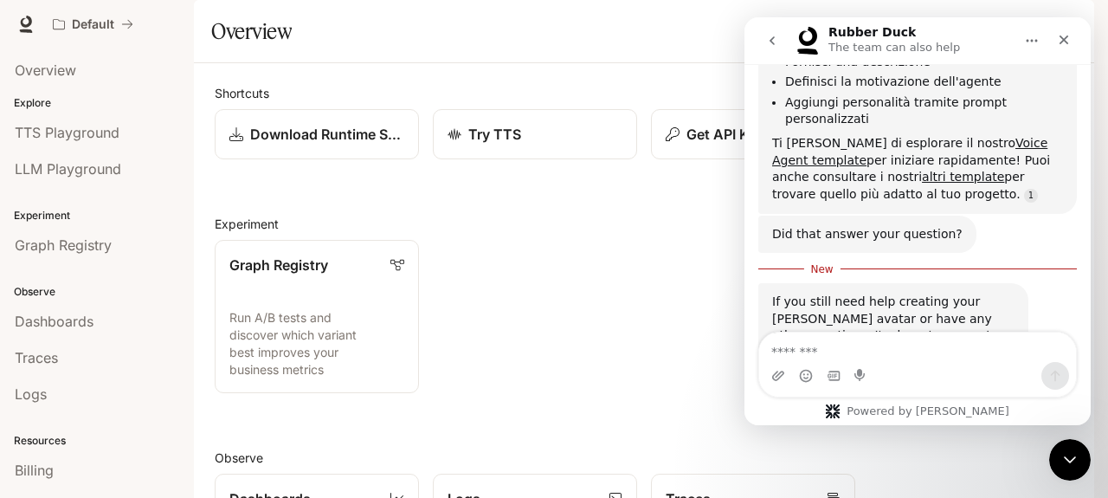
click at [813, 347] on textarea "Message…" at bounding box center [917, 346] width 317 height 29
type textarea "**********"
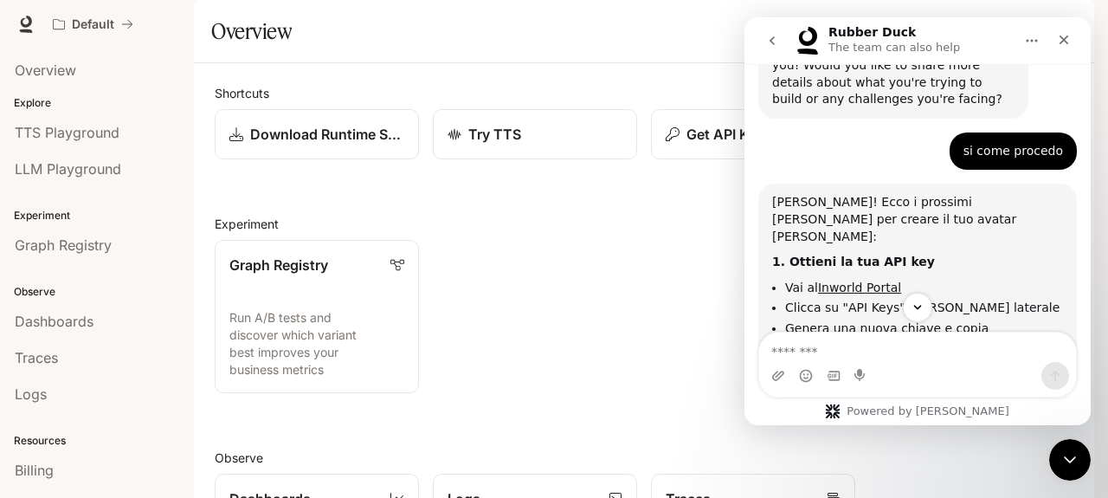
scroll to position [3, 0]
click at [698, 252] on div "Shortcuts Download Runtime SDK Try TTS Get API Key Learn about Runtime Experime…" at bounding box center [644, 472] width 858 height 776
click at [1063, 37] on icon "Close" at bounding box center [1063, 40] width 14 height 14
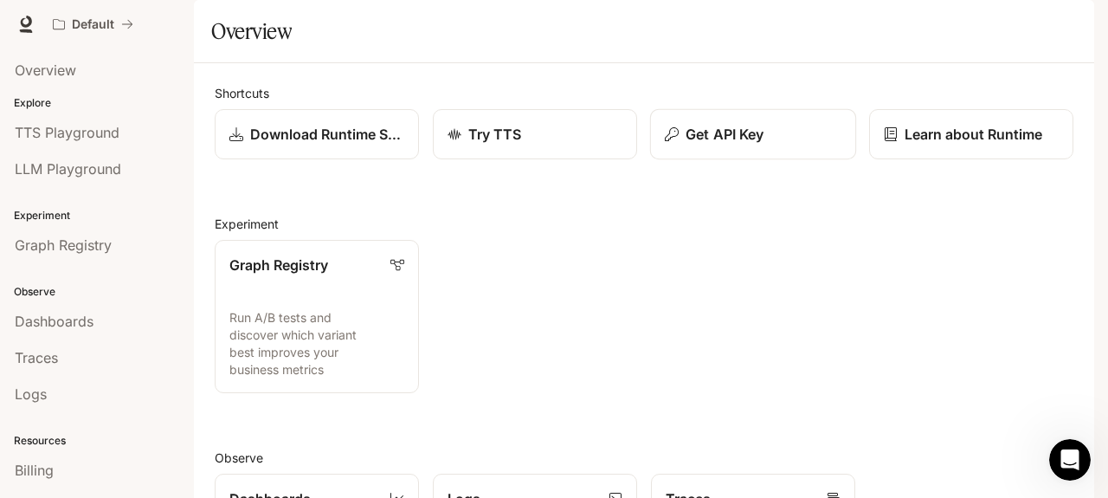
scroll to position [1654, 0]
click at [739, 144] on p "Get API Key" at bounding box center [724, 134] width 78 height 21
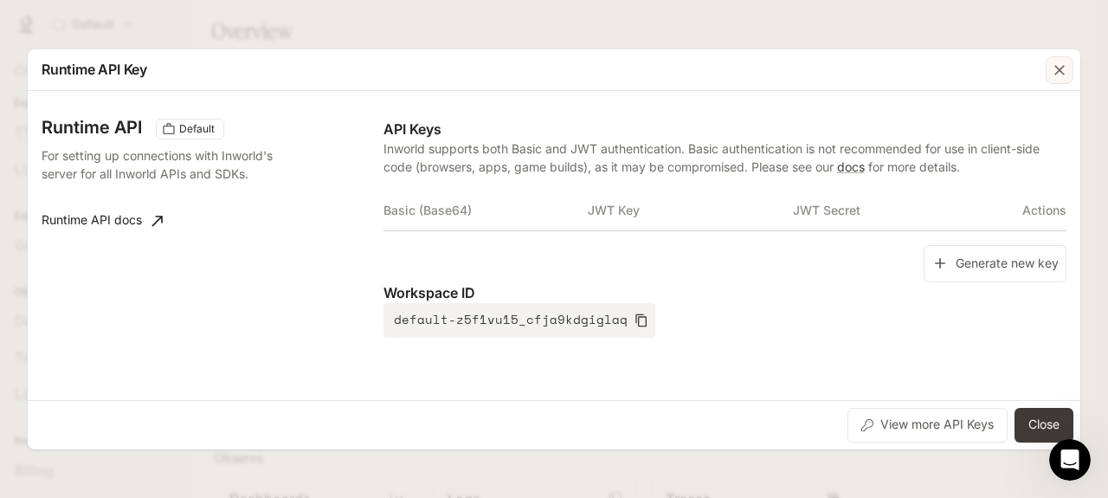
click at [1056, 72] on icon "button" at bounding box center [1058, 69] width 17 height 17
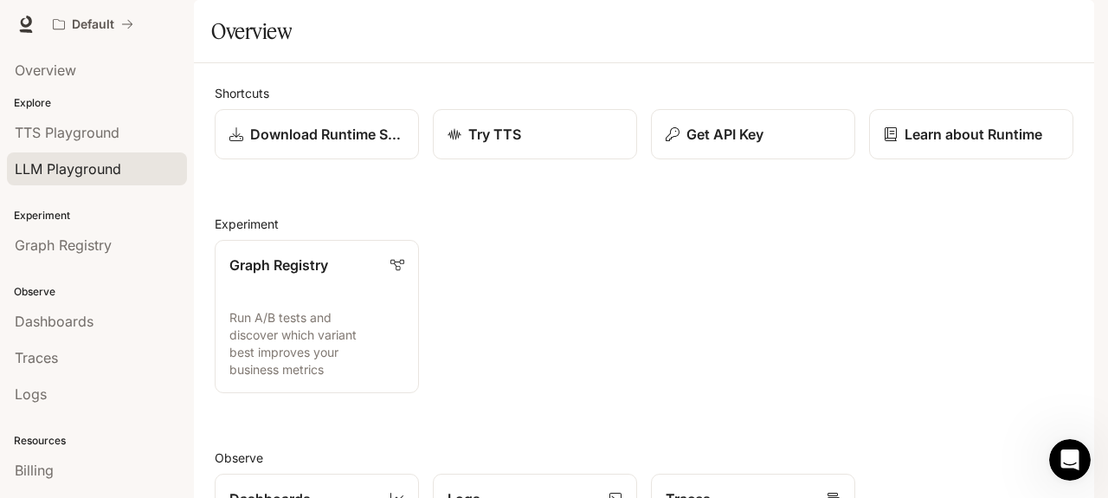
scroll to position [5, 0]
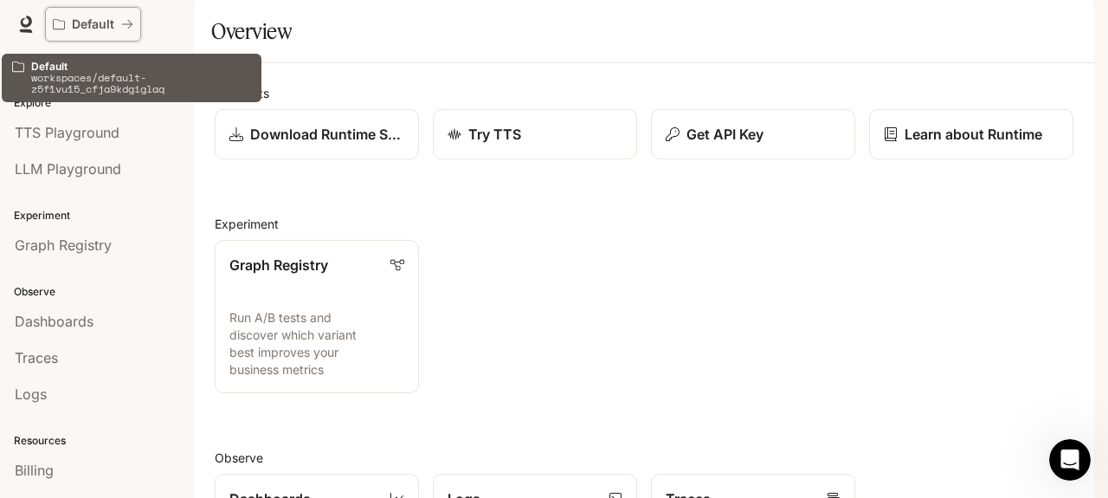
click at [102, 26] on p "Default" at bounding box center [93, 24] width 42 height 15
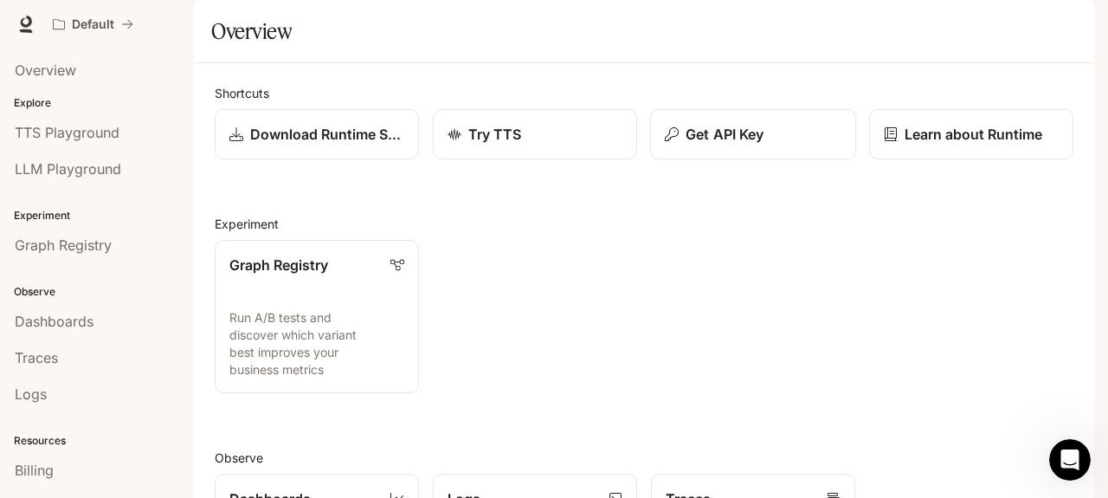
click at [727, 144] on p "Get API Key" at bounding box center [724, 134] width 78 height 21
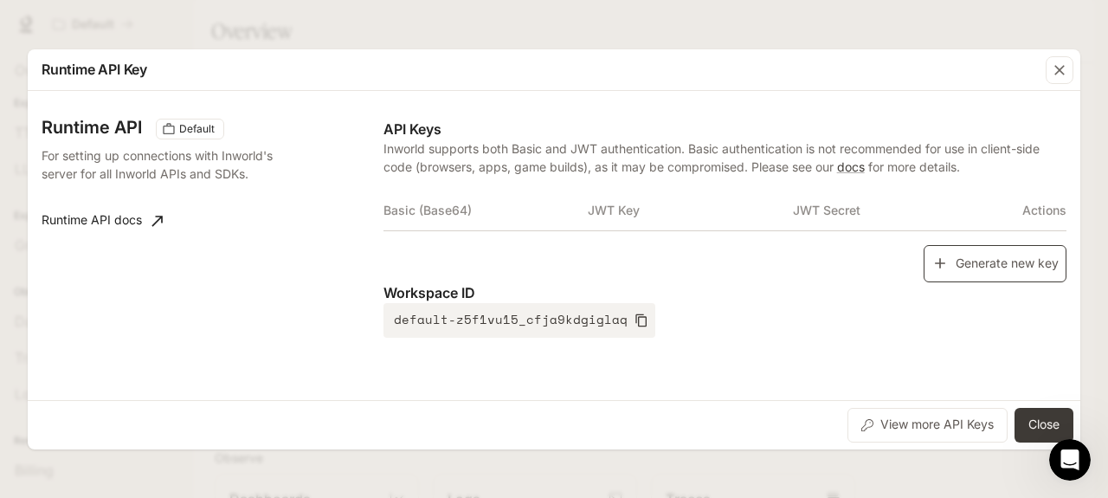
click at [939, 264] on icon "button" at bounding box center [939, 263] width 10 height 10
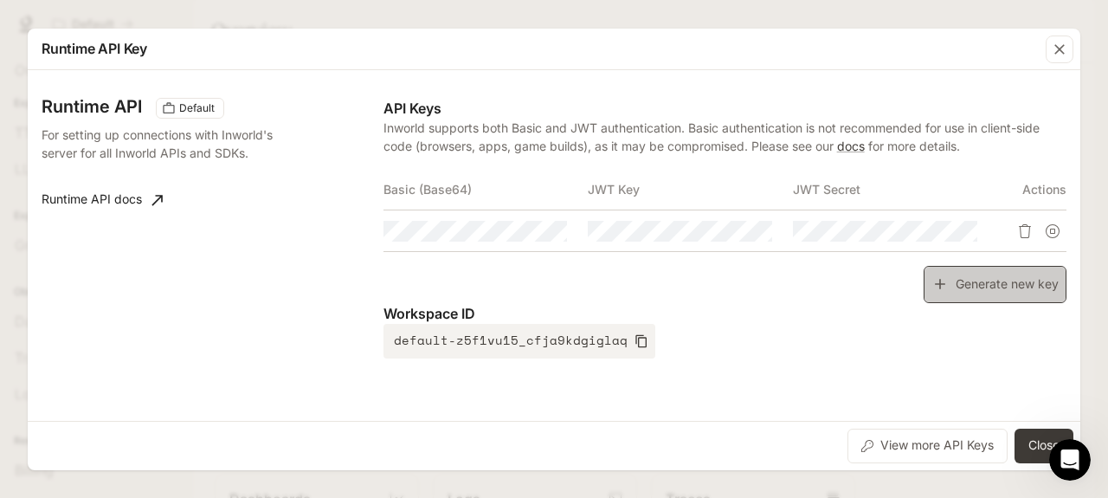
click at [939, 279] on icon "button" at bounding box center [939, 284] width 10 height 10
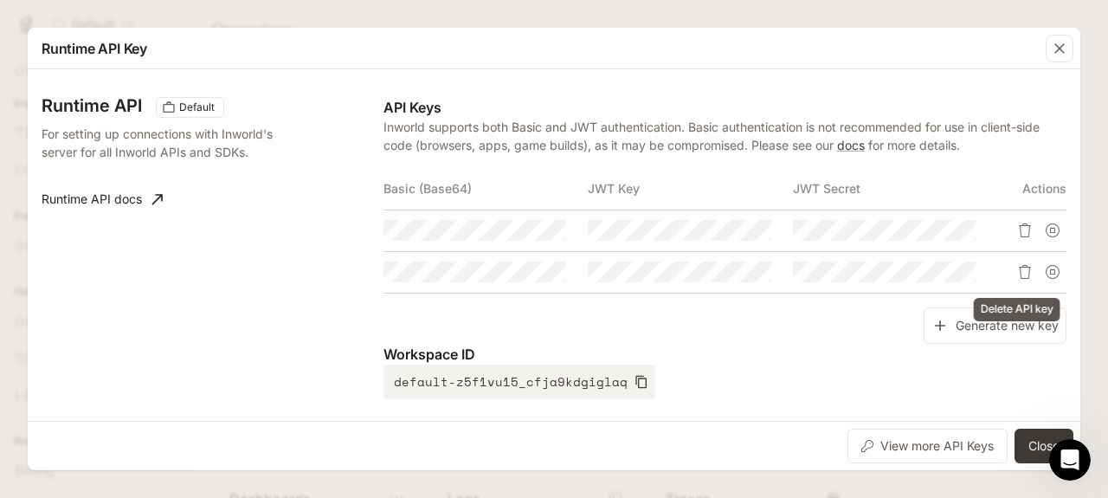
click at [1019, 267] on icon "Delete API key" at bounding box center [1025, 272] width 14 height 14
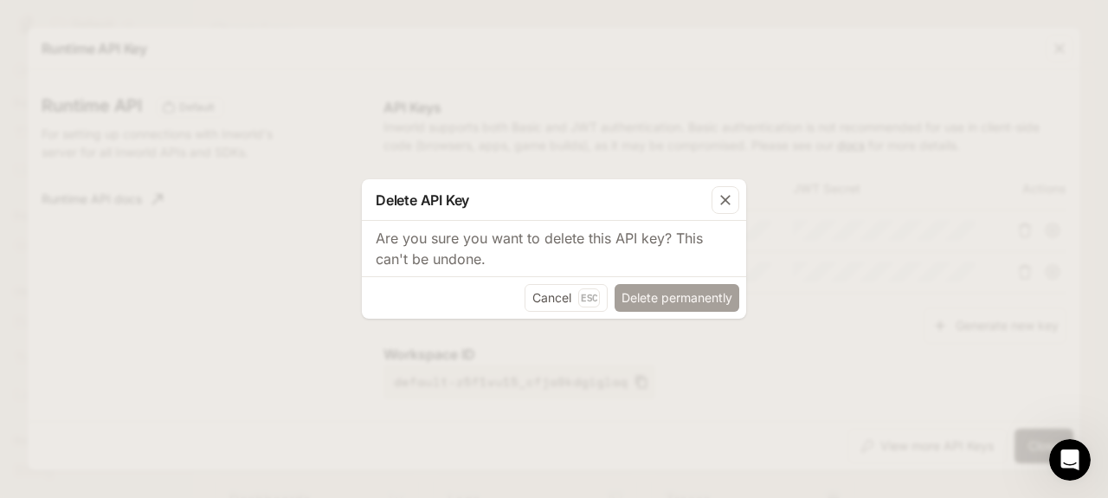
click at [684, 290] on button "Delete permanently" at bounding box center [676, 298] width 125 height 28
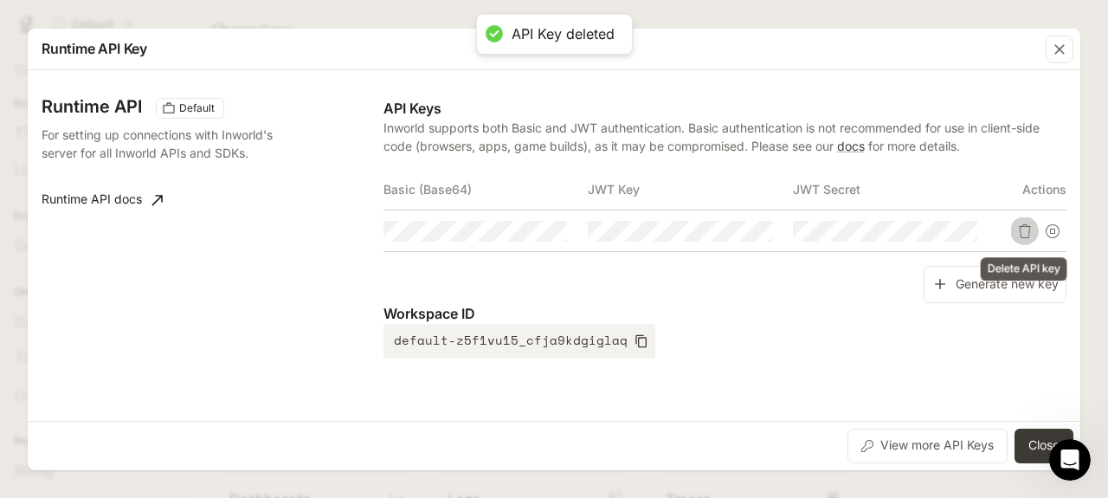
click at [1026, 231] on icon "Delete API key" at bounding box center [1025, 231] width 14 height 14
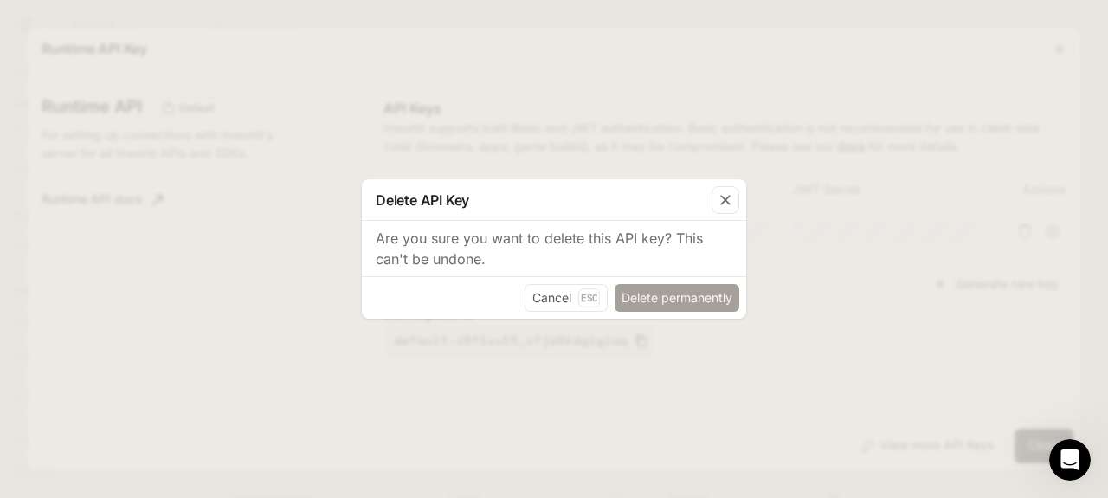
click at [711, 300] on button "Delete permanently" at bounding box center [676, 298] width 125 height 28
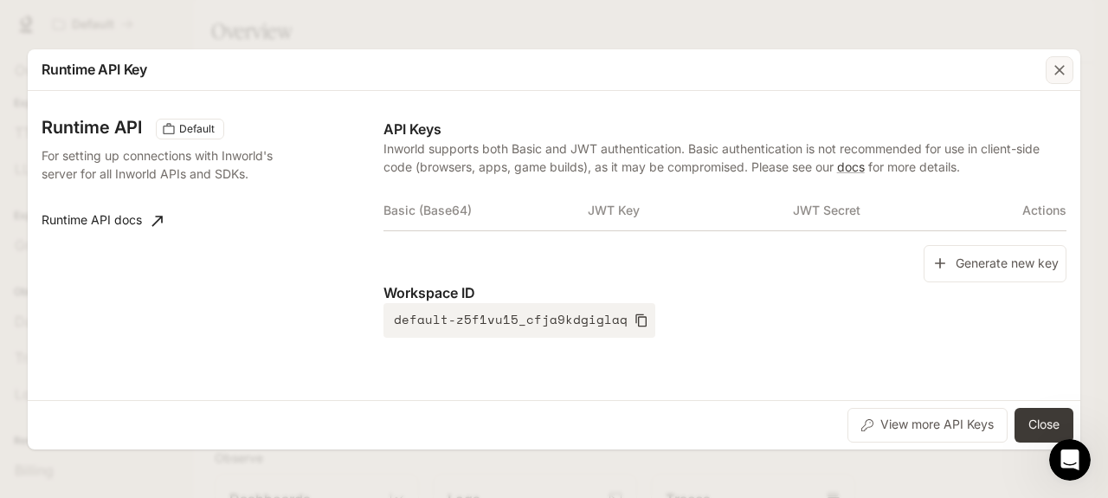
click at [1059, 70] on icon "button" at bounding box center [1059, 70] width 10 height 10
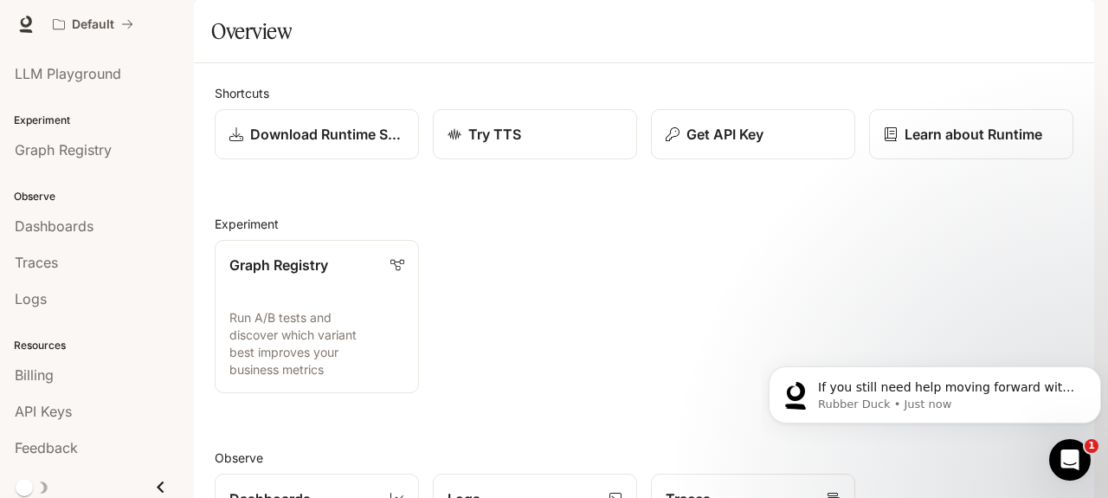
scroll to position [1744, 0]
click at [59, 408] on span "API Keys" at bounding box center [43, 411] width 57 height 21
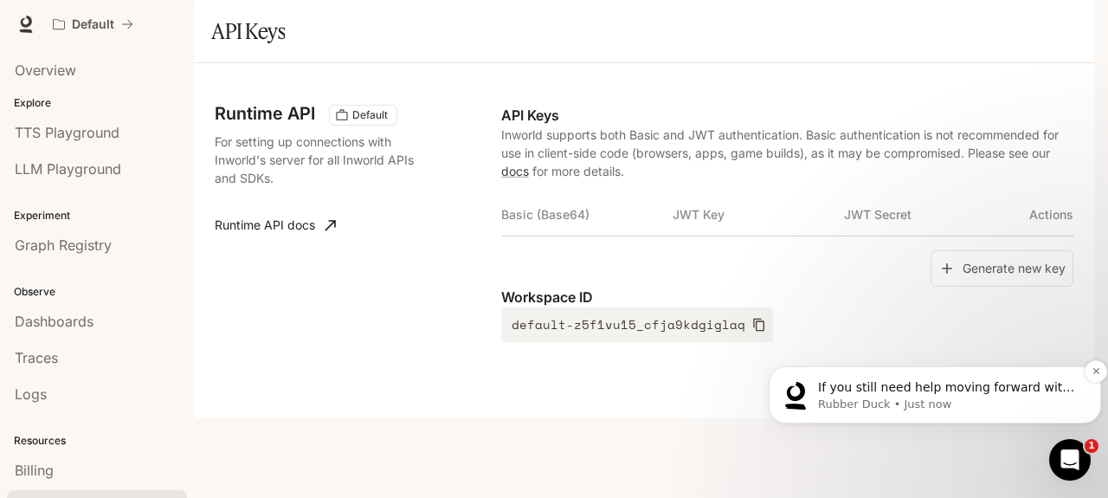
click at [860, 390] on span "If you still need help moving forward with creating your Helen avatar, I'm here…" at bounding box center [947, 421] width 259 height 83
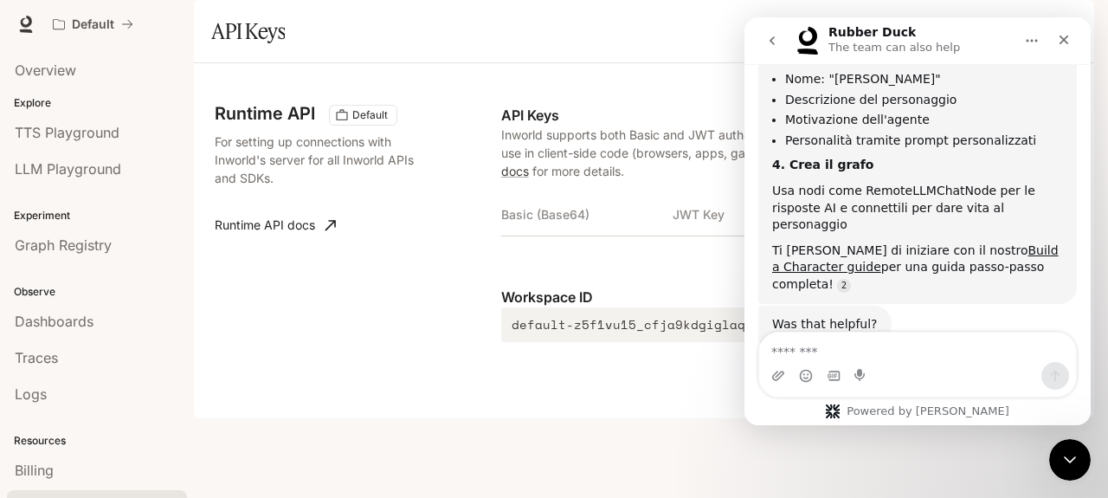
scroll to position [1773, 0]
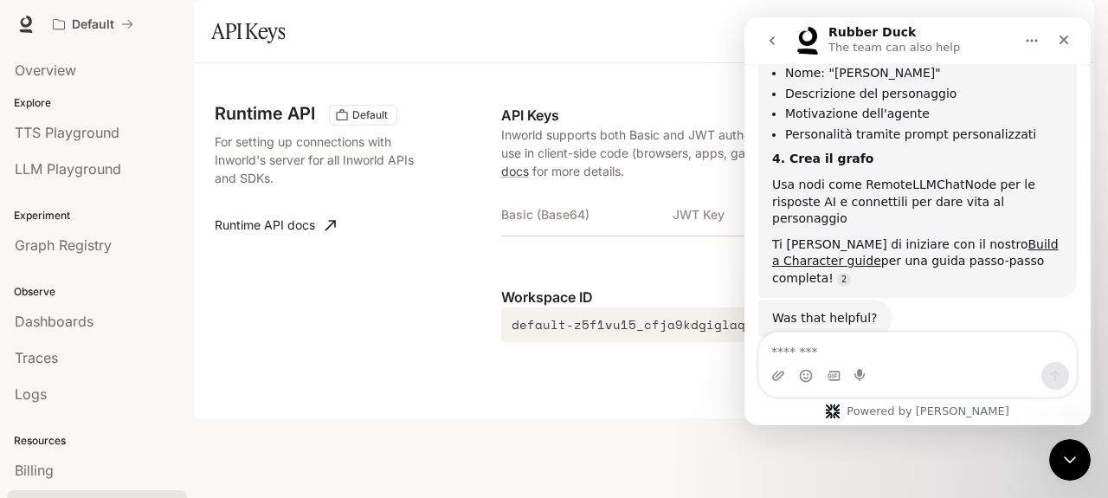
click at [825, 356] on textarea "Message…" at bounding box center [917, 346] width 317 height 29
type textarea "**********"
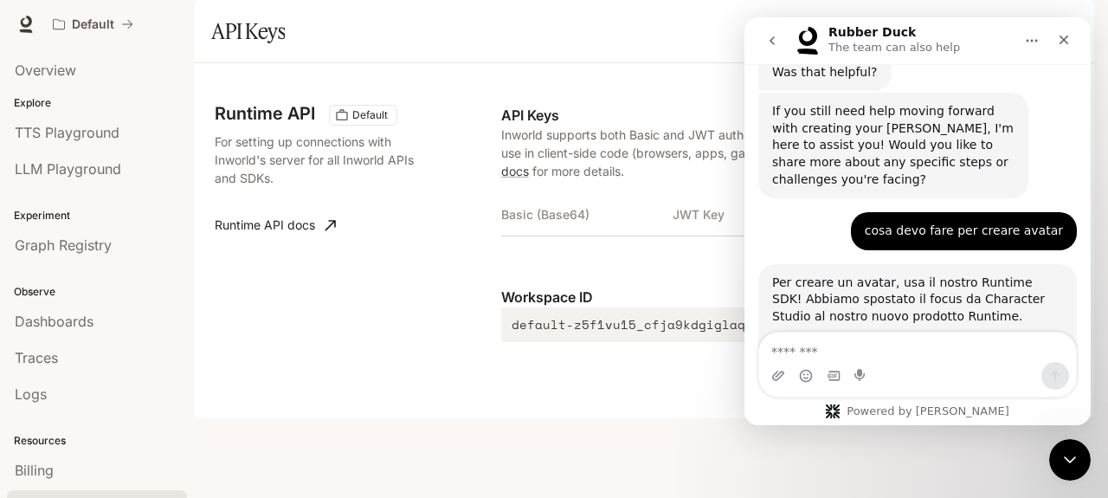
scroll to position [2014, 0]
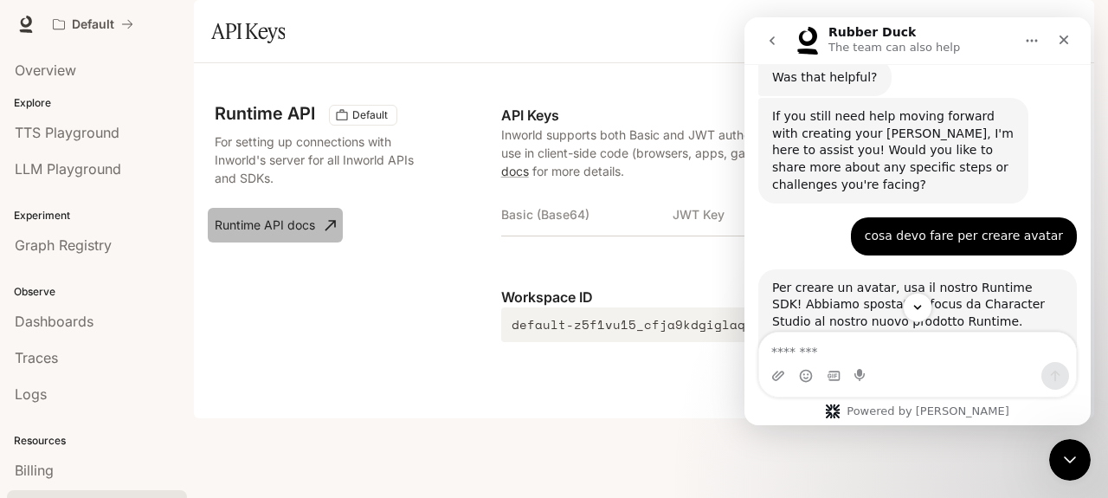
click at [287, 242] on link "Runtime API docs" at bounding box center [275, 225] width 135 height 35
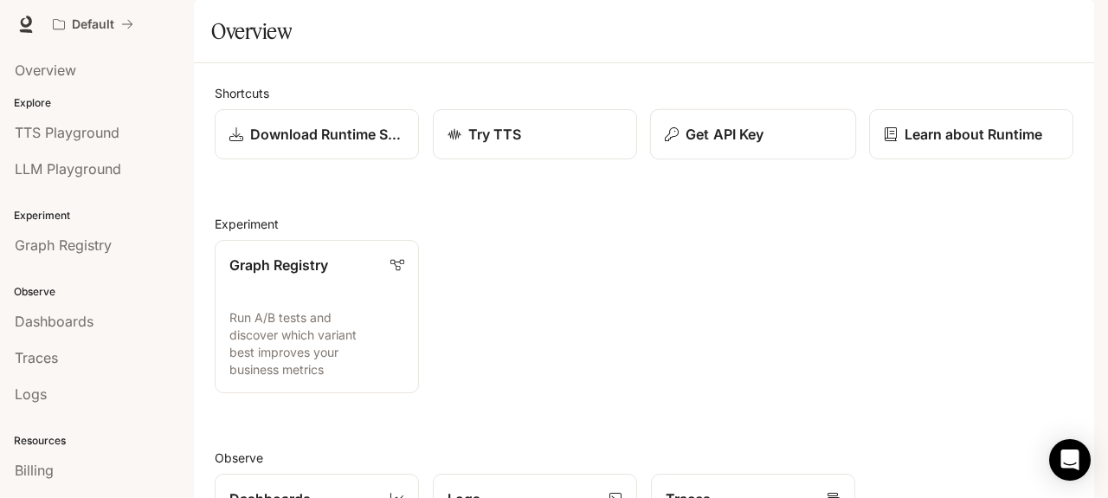
click at [717, 144] on p "Get API Key" at bounding box center [724, 134] width 78 height 21
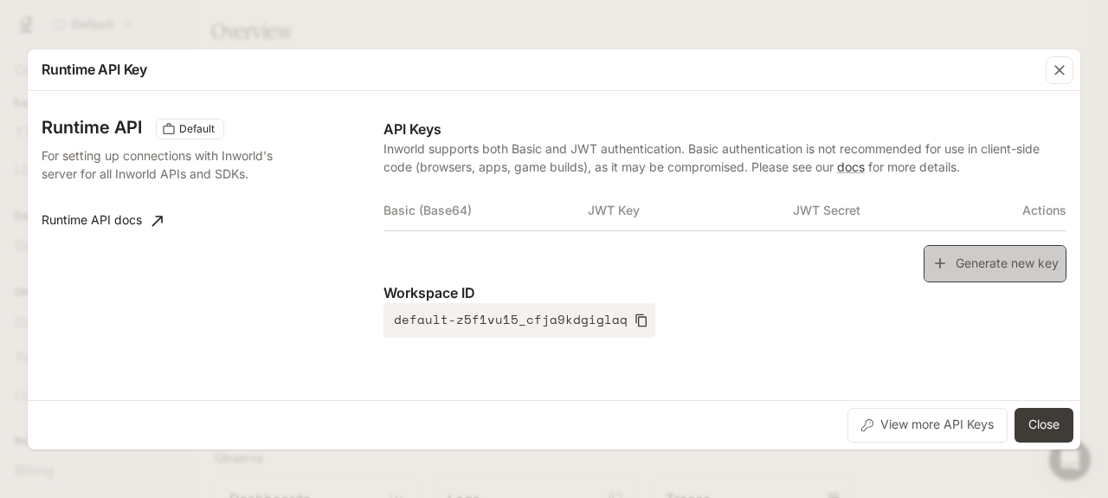
click at [936, 262] on icon "button" at bounding box center [939, 263] width 10 height 10
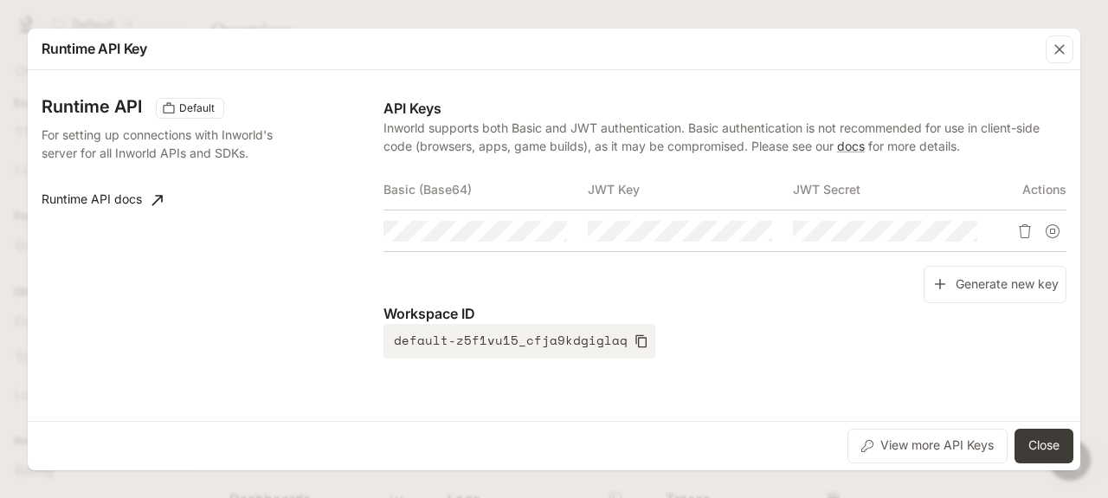
drag, startPoint x: 507, startPoint y: 229, endPoint x: 348, endPoint y: 226, distance: 159.2
click at [348, 226] on div "Runtime API Default For setting up connections with Inworld's server for all In…" at bounding box center [213, 228] width 342 height 260
click at [527, 233] on icon "button" at bounding box center [521, 231] width 14 height 14
click at [730, 236] on icon "button" at bounding box center [726, 231] width 14 height 14
click at [933, 233] on icon "button" at bounding box center [931, 231] width 14 height 14
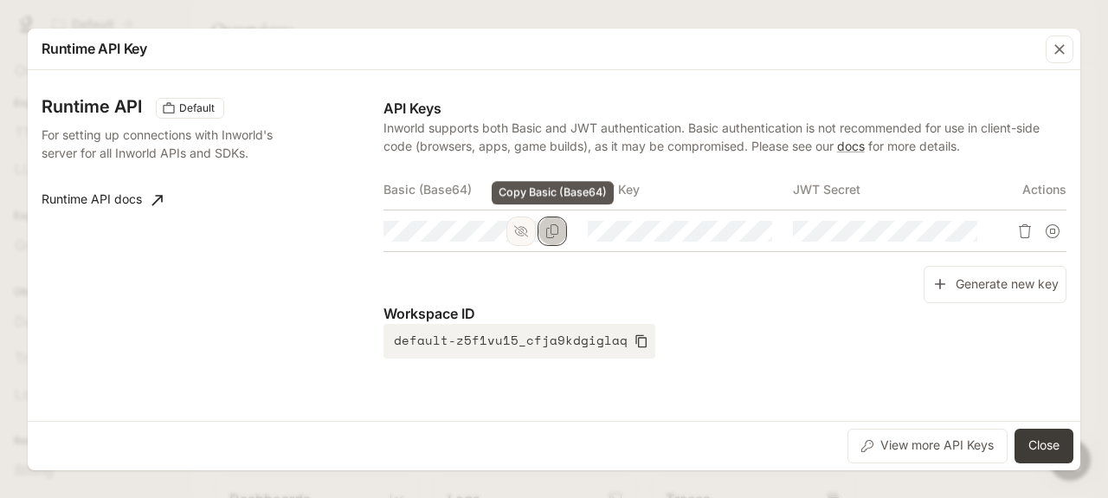
click at [552, 230] on icon "Copy Basic (Base64)" at bounding box center [552, 231] width 14 height 14
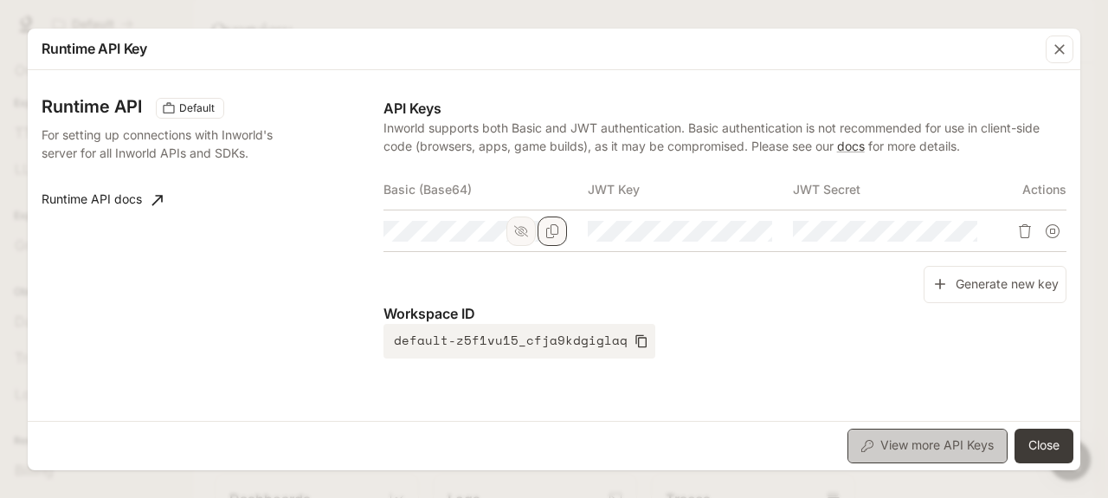
click at [908, 444] on button "View more API Keys" at bounding box center [927, 445] width 160 height 35
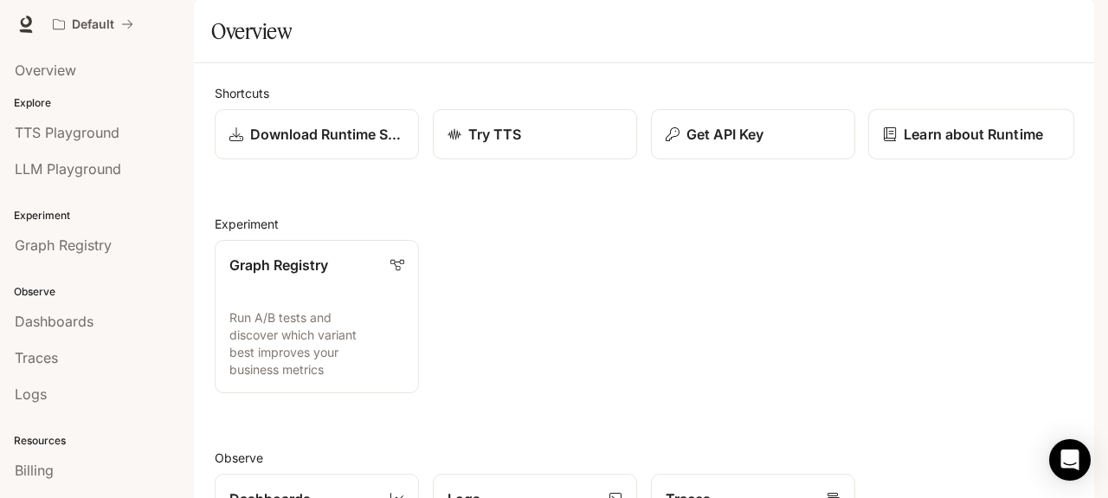
click at [915, 144] on p "Learn about Runtime" at bounding box center [972, 134] width 139 height 21
